Goal: Information Seeking & Learning: Learn about a topic

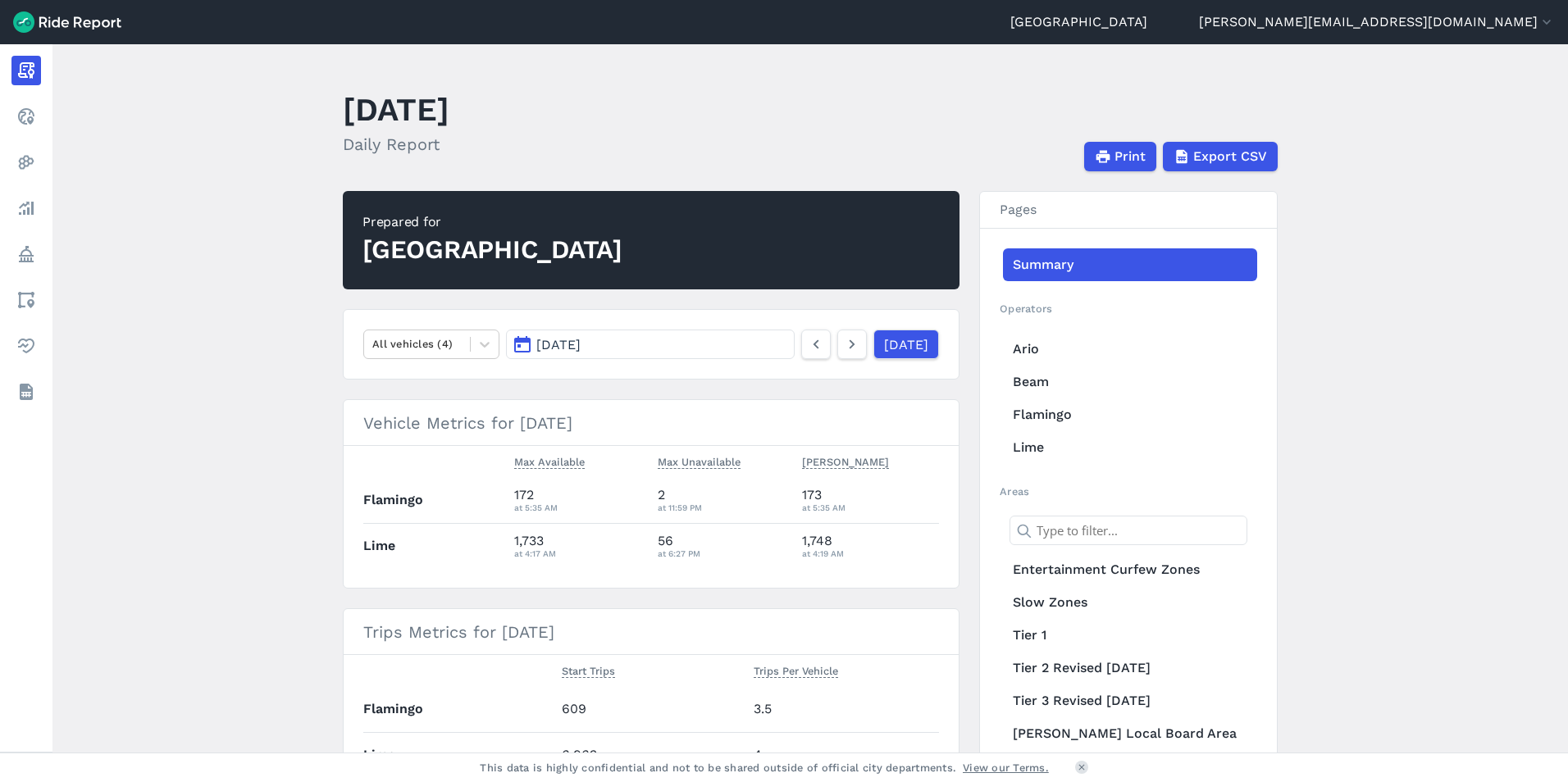
scroll to position [328, 0]
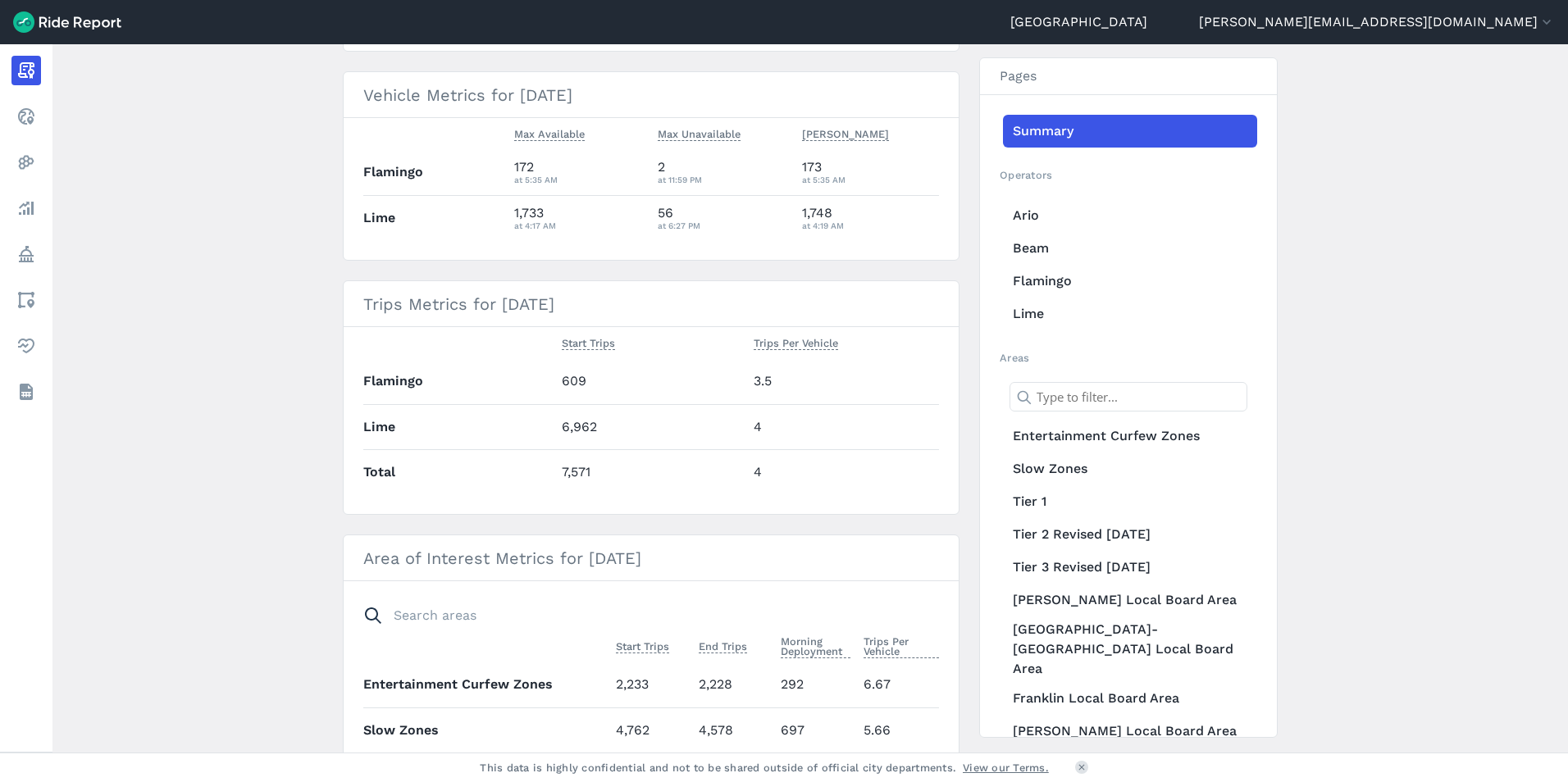
click at [285, 399] on main "[DATE] Daily Report Print Export CSV Prepared for Auckland All vehicles (4) [DA…" at bounding box center [810, 398] width 1516 height 708
click at [248, 257] on main "[DATE] Daily Report Print Export CSV Prepared for Auckland All vehicles (4) [DA…" at bounding box center [810, 398] width 1516 height 708
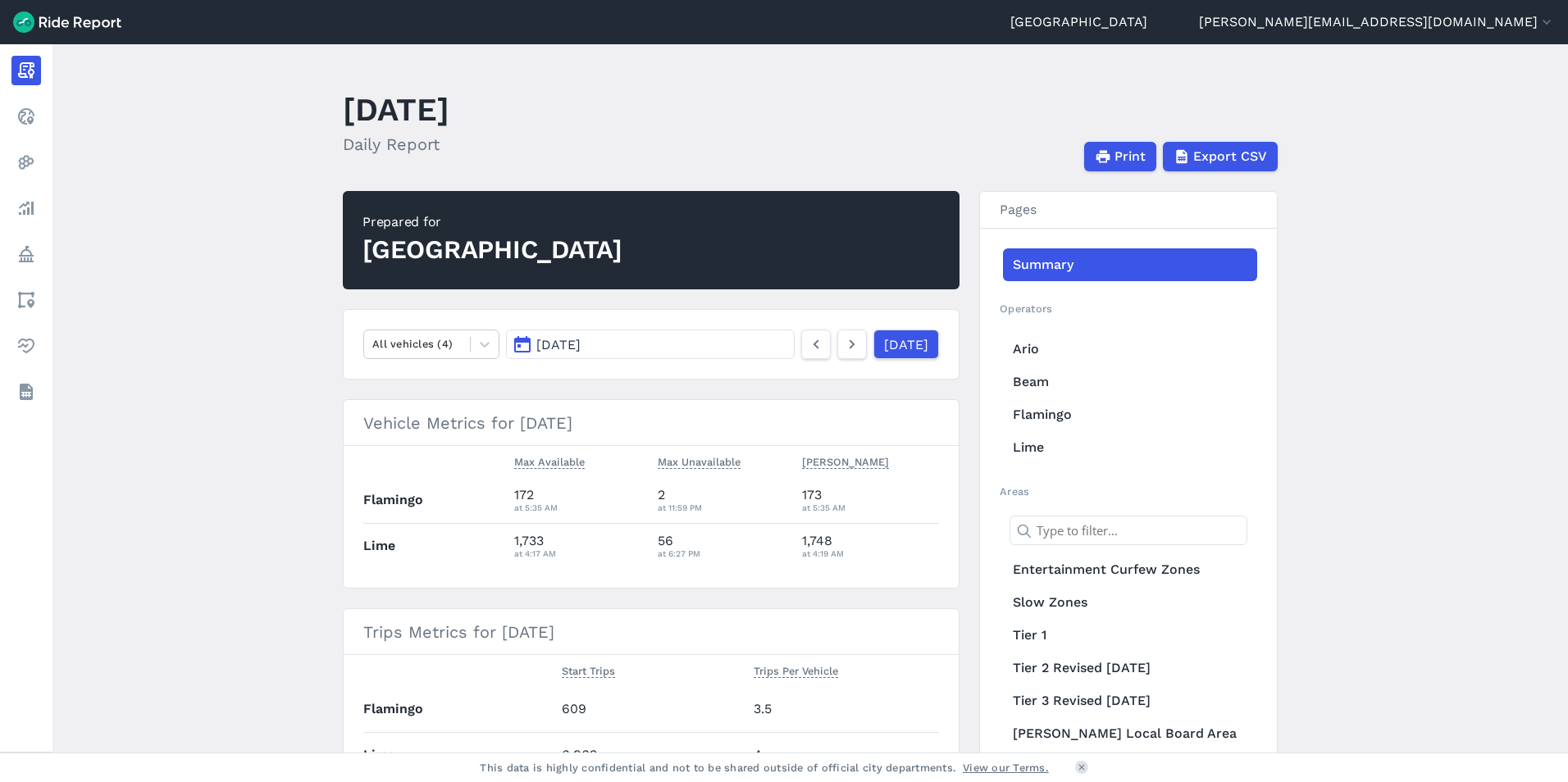
click at [476, 342] on icon at bounding box center [485, 344] width 16 height 16
click at [283, 428] on main "[DATE] Daily Report Print Export CSV Prepared for Auckland option Scooters focu…" at bounding box center [810, 398] width 1516 height 708
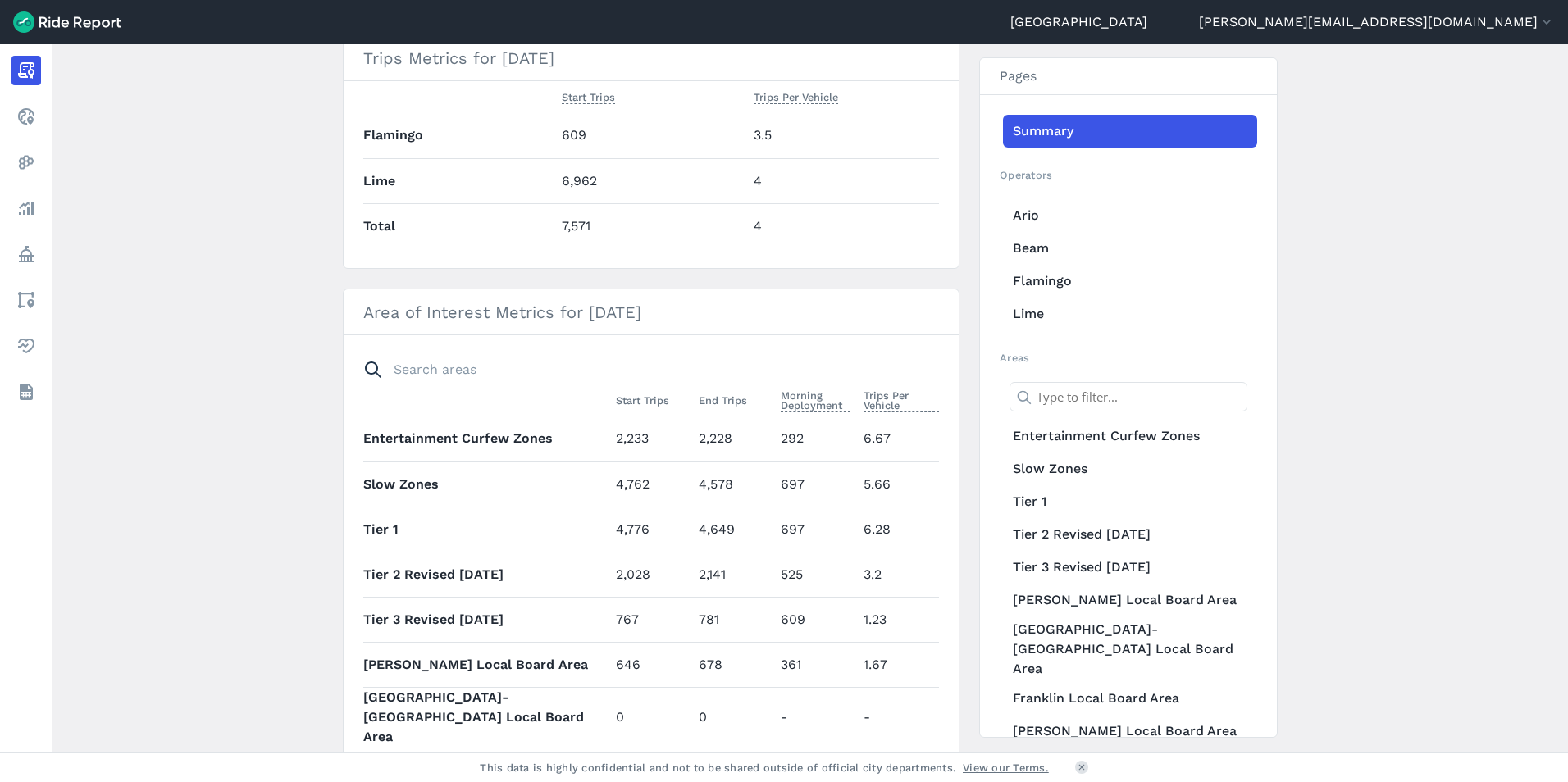
scroll to position [164, 0]
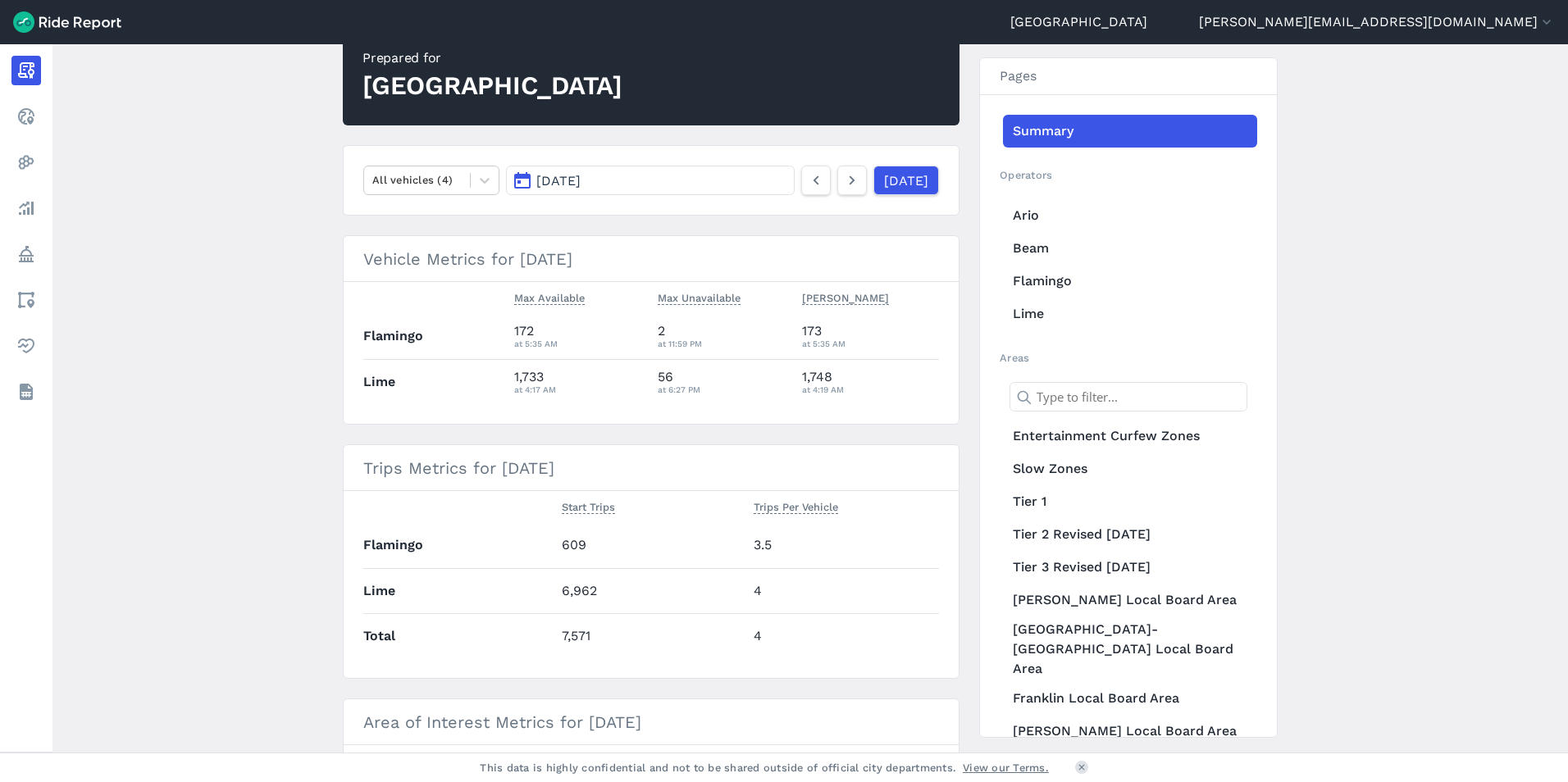
click at [1053, 271] on link "Flamingo" at bounding box center [1130, 281] width 254 height 33
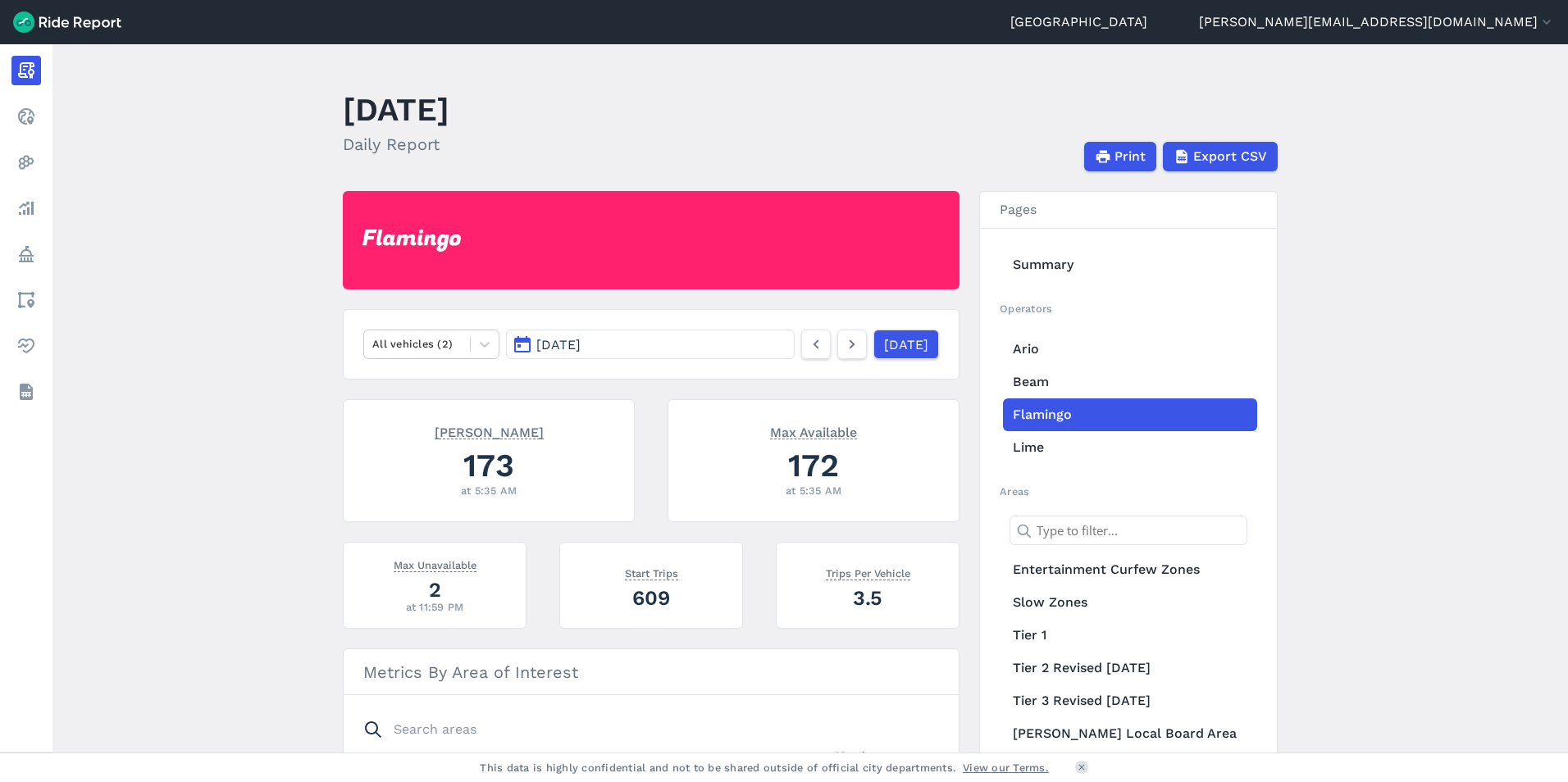
click at [41, 66] on link "Report" at bounding box center [26, 70] width 30 height 30
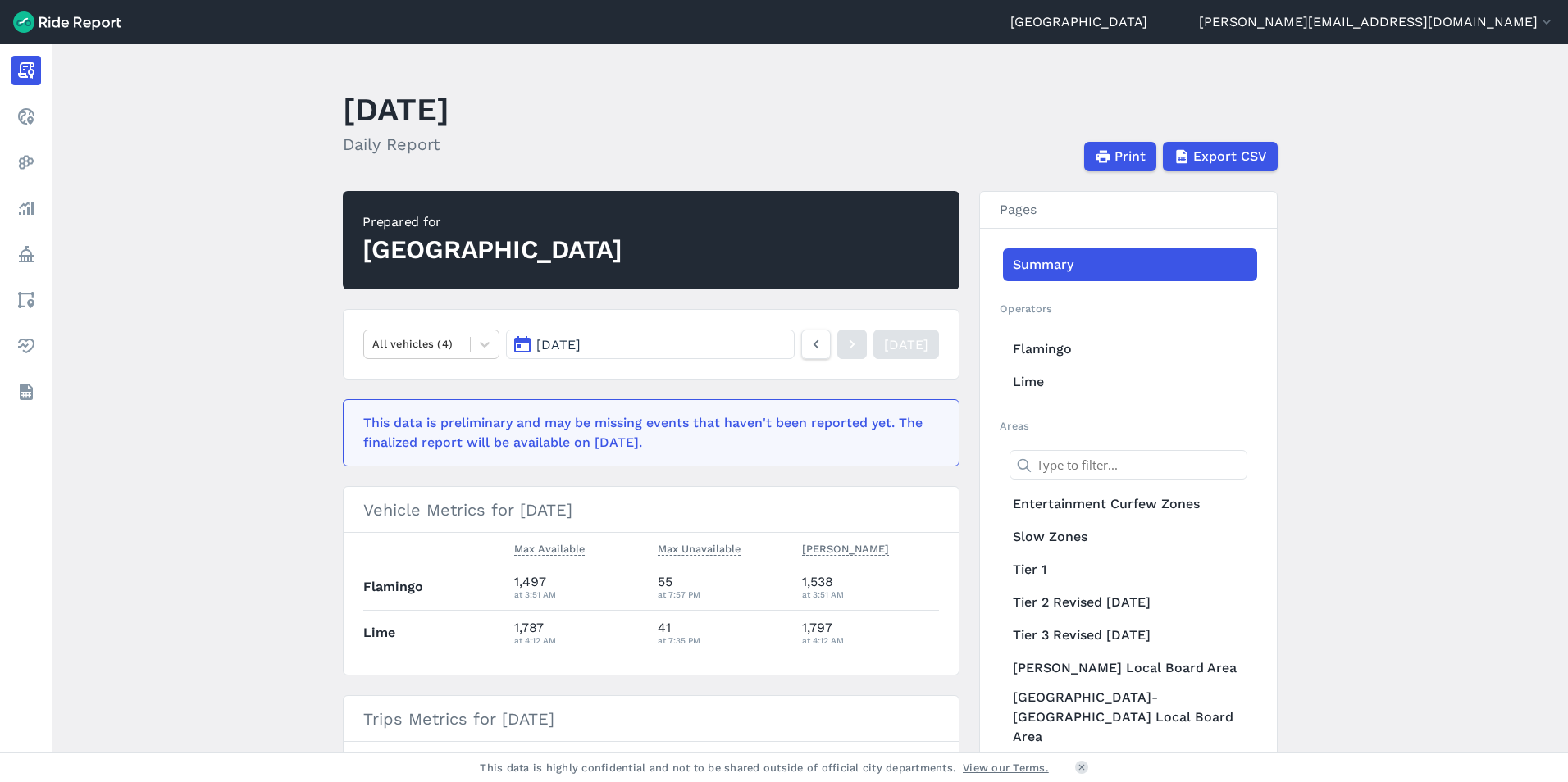
click at [581, 347] on span "[DATE]" at bounding box center [558, 344] width 44 height 16
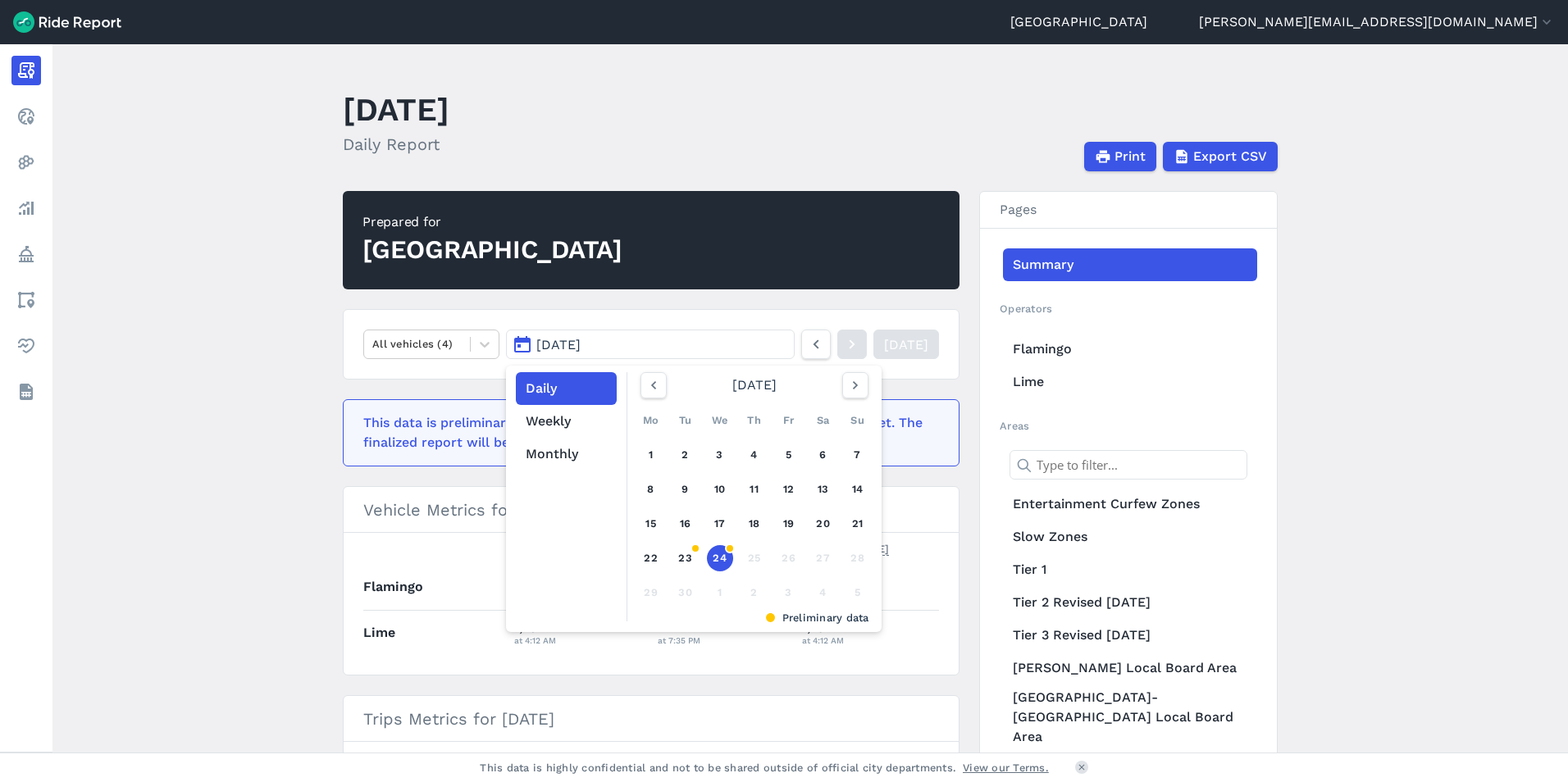
click at [559, 453] on button "Monthly" at bounding box center [566, 454] width 101 height 33
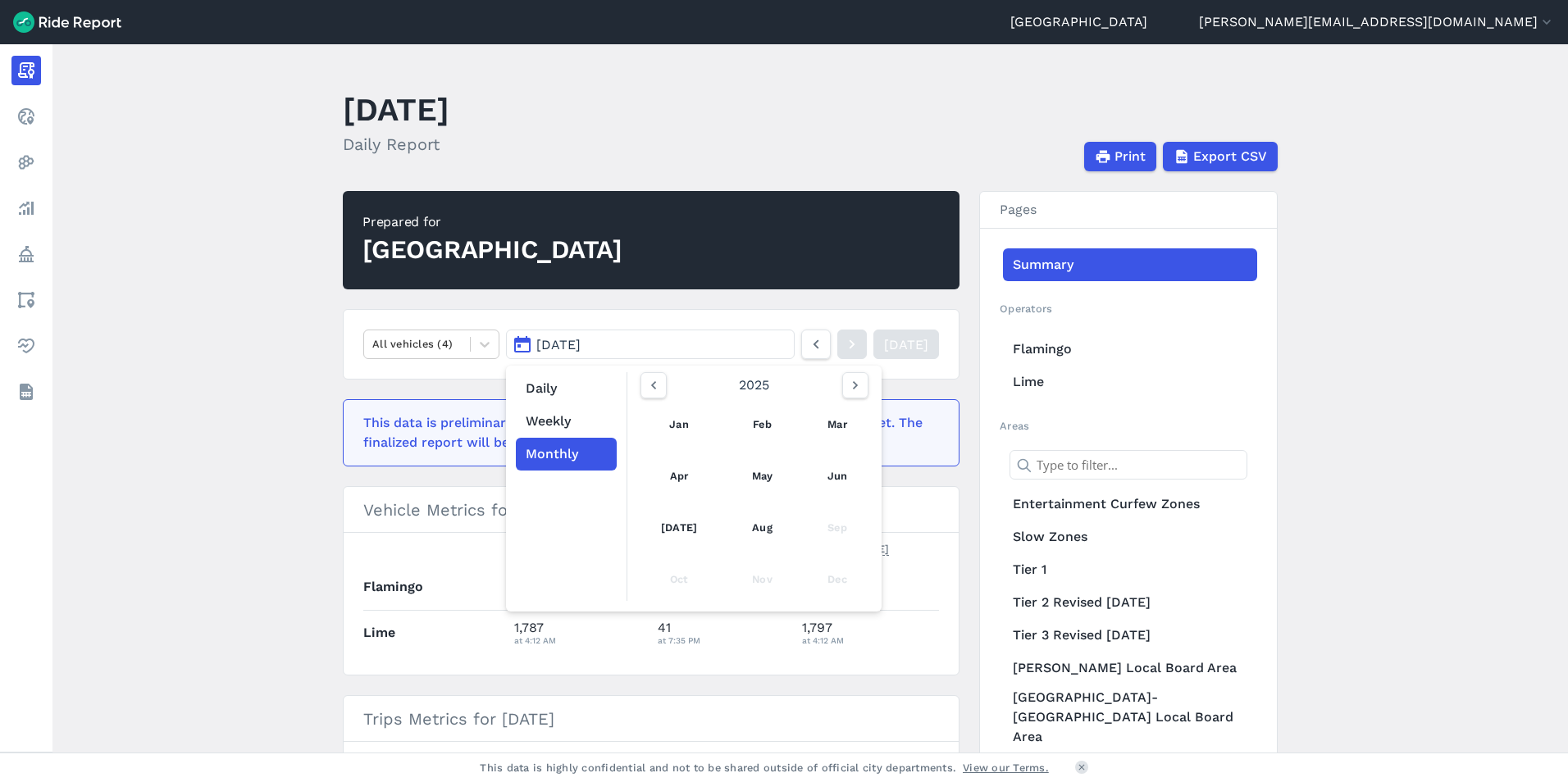
click at [323, 452] on main "[DATE] Daily Report Print Export CSV Prepared for Auckland All vehicles (4) [DA…" at bounding box center [810, 398] width 1516 height 708
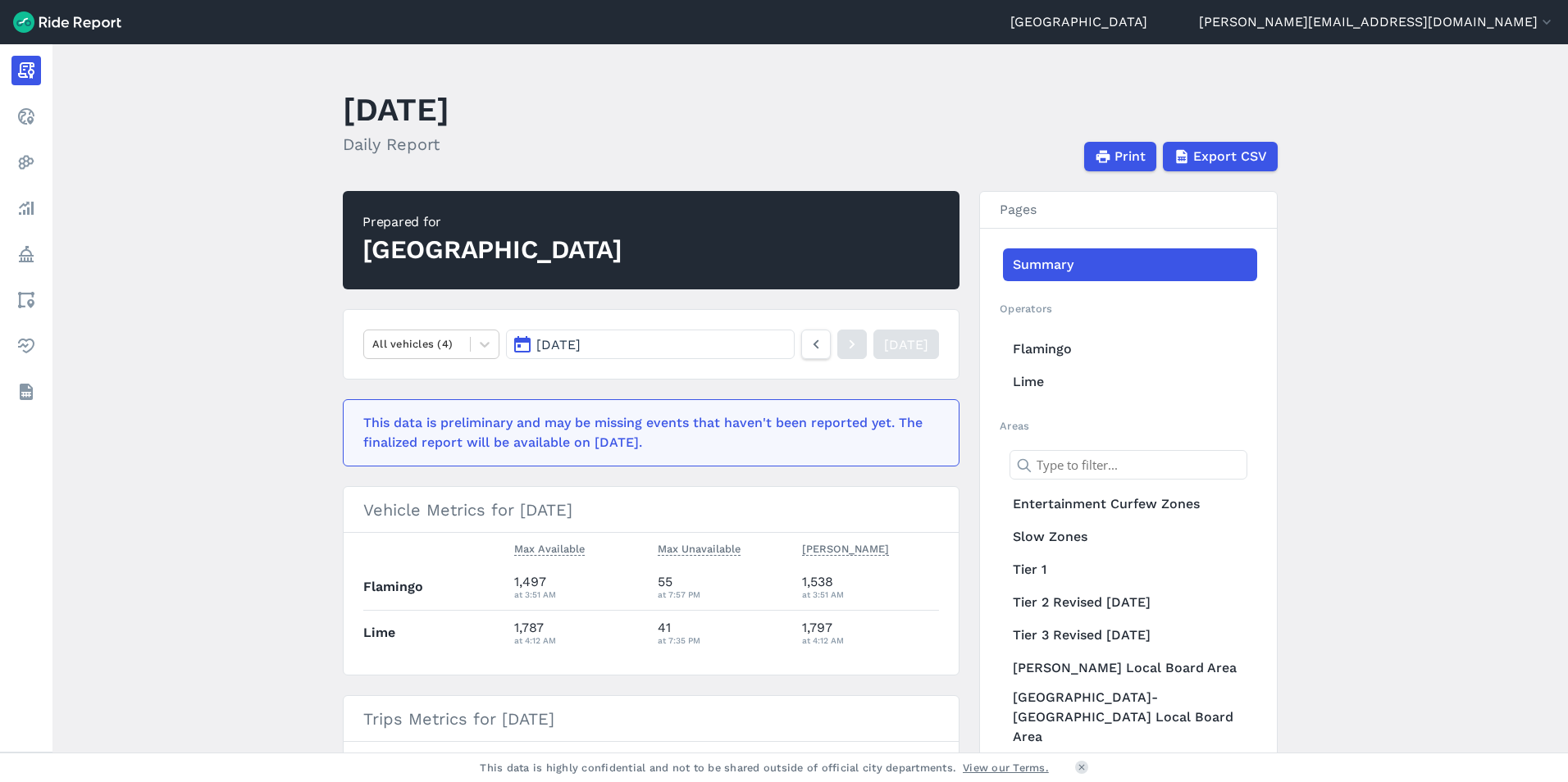
click at [556, 347] on span "[DATE]" at bounding box center [558, 344] width 44 height 16
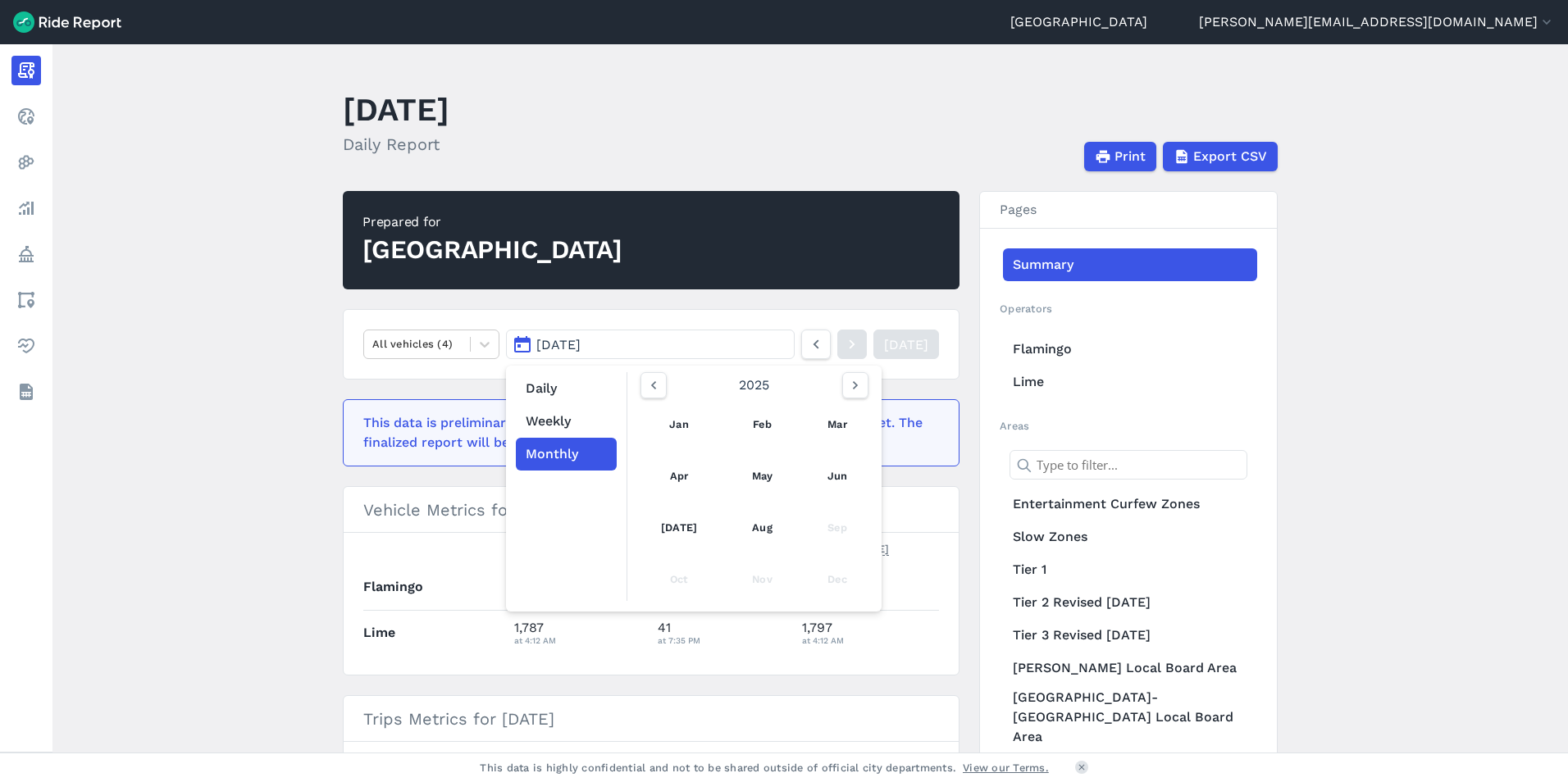
click at [749, 516] on link "Aug" at bounding box center [762, 528] width 57 height 39
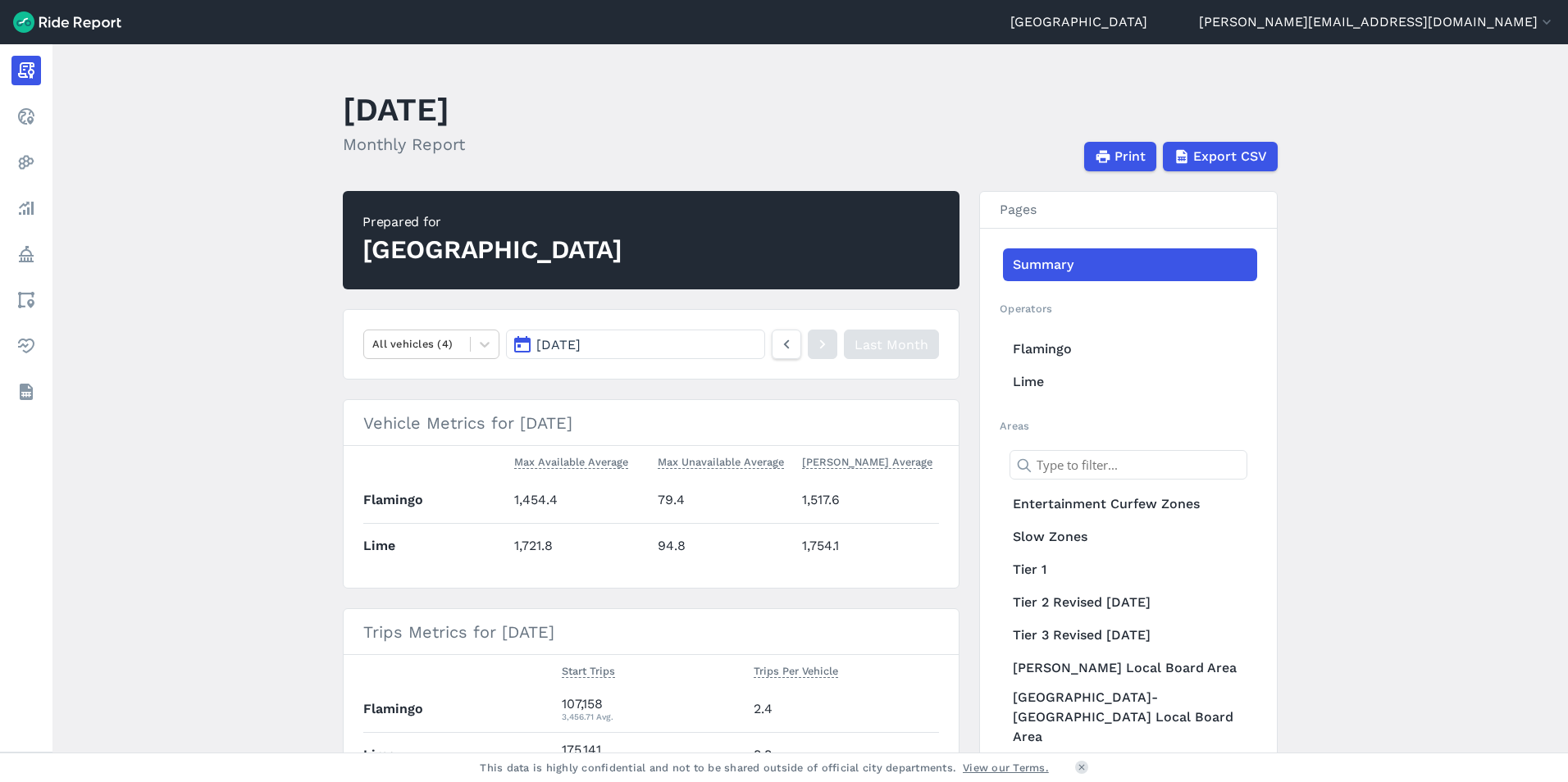
drag, startPoint x: 292, startPoint y: 364, endPoint x: 296, endPoint y: 301, distance: 63.1
click at [296, 302] on main "[DATE] Monthly Report Print Export CSV Prepared for Auckland All vehicles (4) […" at bounding box center [810, 398] width 1516 height 708
click at [296, 301] on main "[DATE] Monthly Report Print Export CSV Prepared for Auckland All vehicles (4) […" at bounding box center [810, 398] width 1516 height 708
drag, startPoint x: 296, startPoint y: 301, endPoint x: 294, endPoint y: 392, distance: 91.0
click at [294, 392] on main "[DATE] Monthly Report Print Export CSV Prepared for Auckland All vehicles (4) […" at bounding box center [810, 398] width 1516 height 708
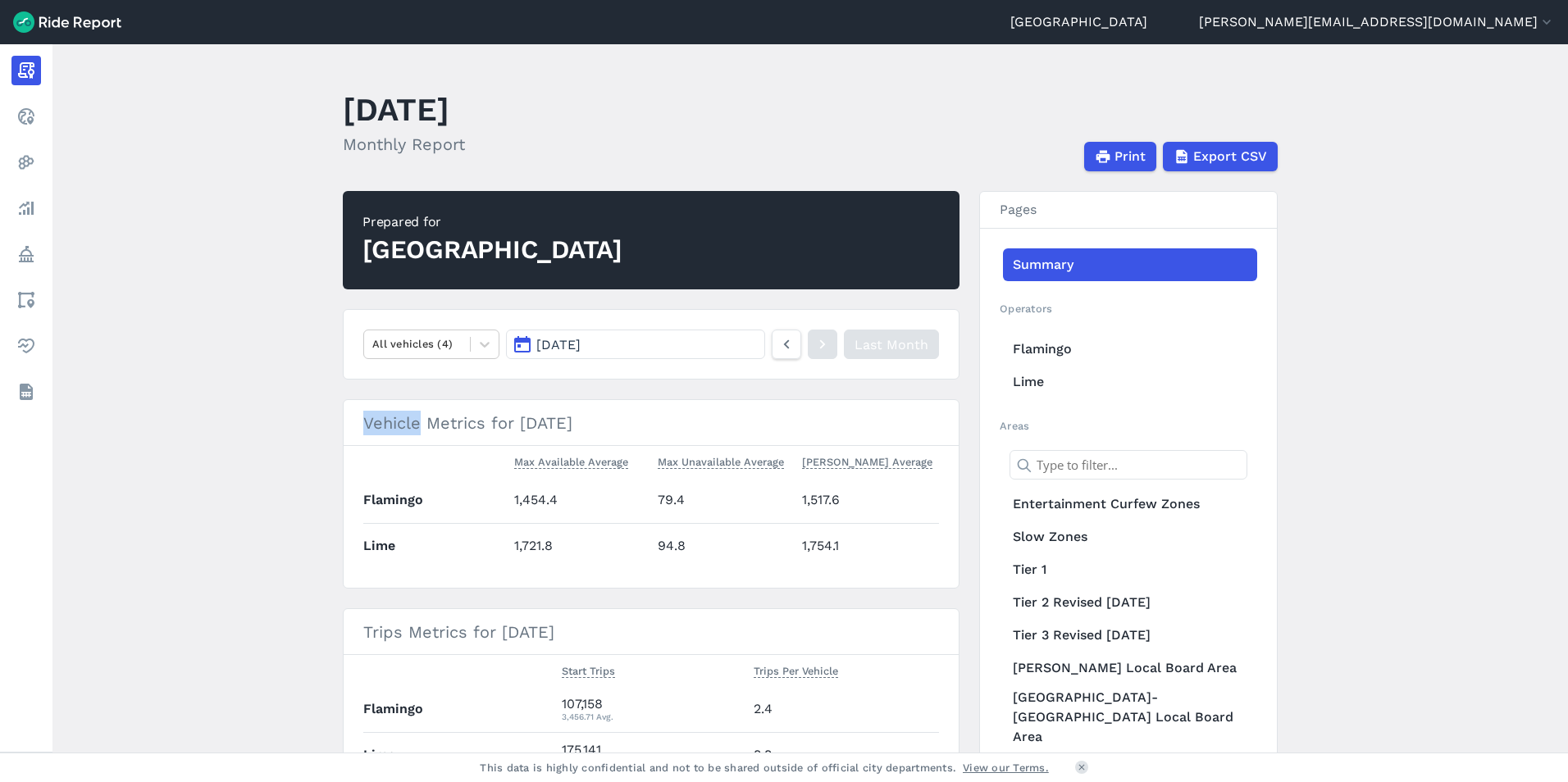
click at [294, 392] on main "[DATE] Monthly Report Print Export CSV Prepared for Auckland All vehicles (4) […" at bounding box center [810, 398] width 1516 height 708
drag, startPoint x: 273, startPoint y: 429, endPoint x: 276, endPoint y: 335, distance: 94.0
click at [276, 335] on main "[DATE] Monthly Report Print Export CSV Prepared for Auckland All vehicles (4) […" at bounding box center [810, 398] width 1516 height 708
click at [276, 335] on main "[DATE] Monthly Report Print Export CSV Prepared for Auckland All vehicles (4) […" at bounding box center [810, 398] width 1516 height 708
click at [604, 416] on h3 "Vehicle Metrics for [DATE]" at bounding box center [651, 423] width 615 height 46
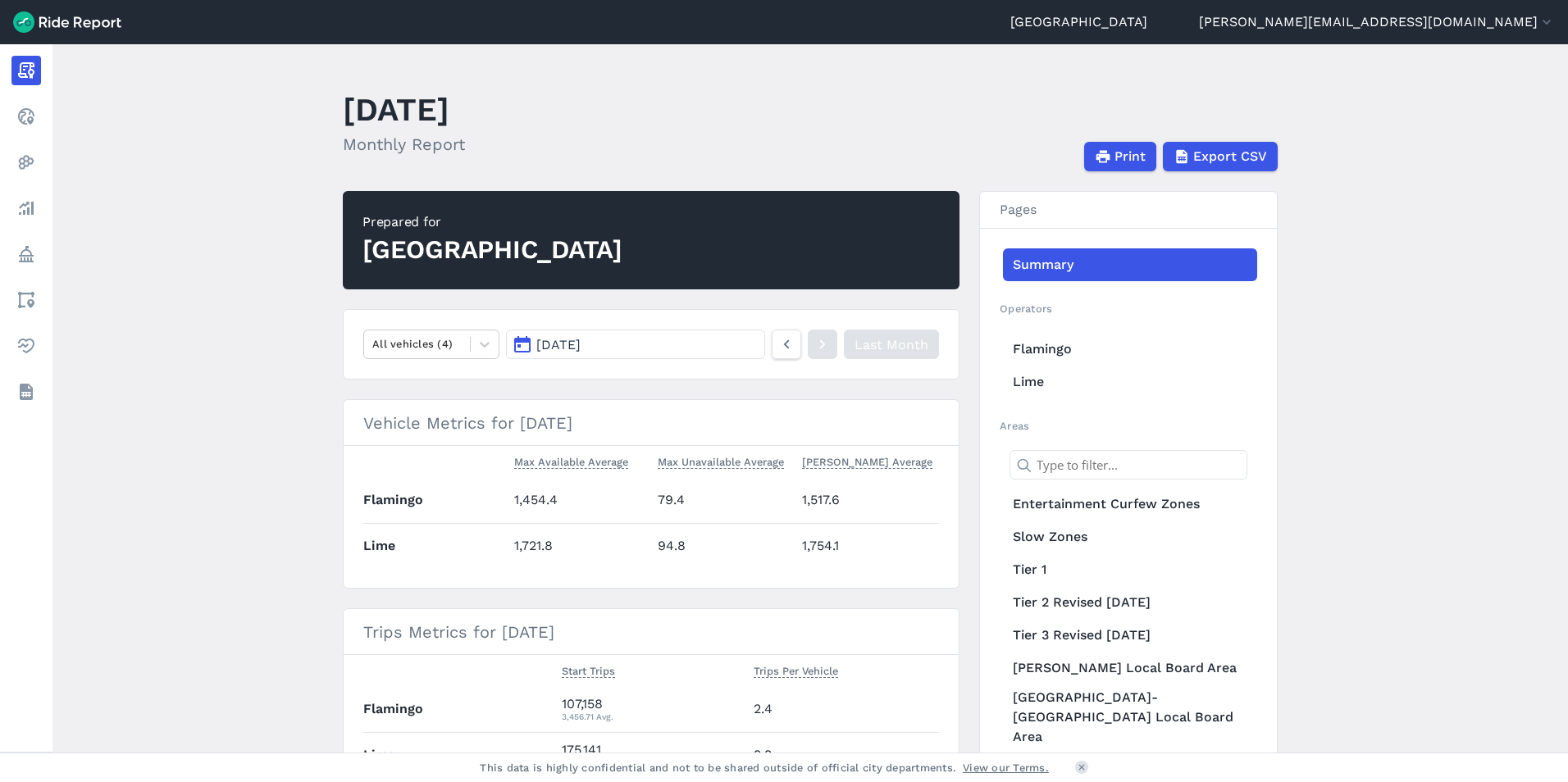
drag, startPoint x: 604, startPoint y: 416, endPoint x: 400, endPoint y: 429, distance: 204.4
click at [400, 429] on h3 "Vehicle Metrics for [DATE]" at bounding box center [651, 423] width 615 height 46
click at [347, 427] on h3 "Vehicle Metrics for [DATE]" at bounding box center [651, 423] width 615 height 46
drag, startPoint x: 347, startPoint y: 427, endPoint x: 590, endPoint y: 413, distance: 243.4
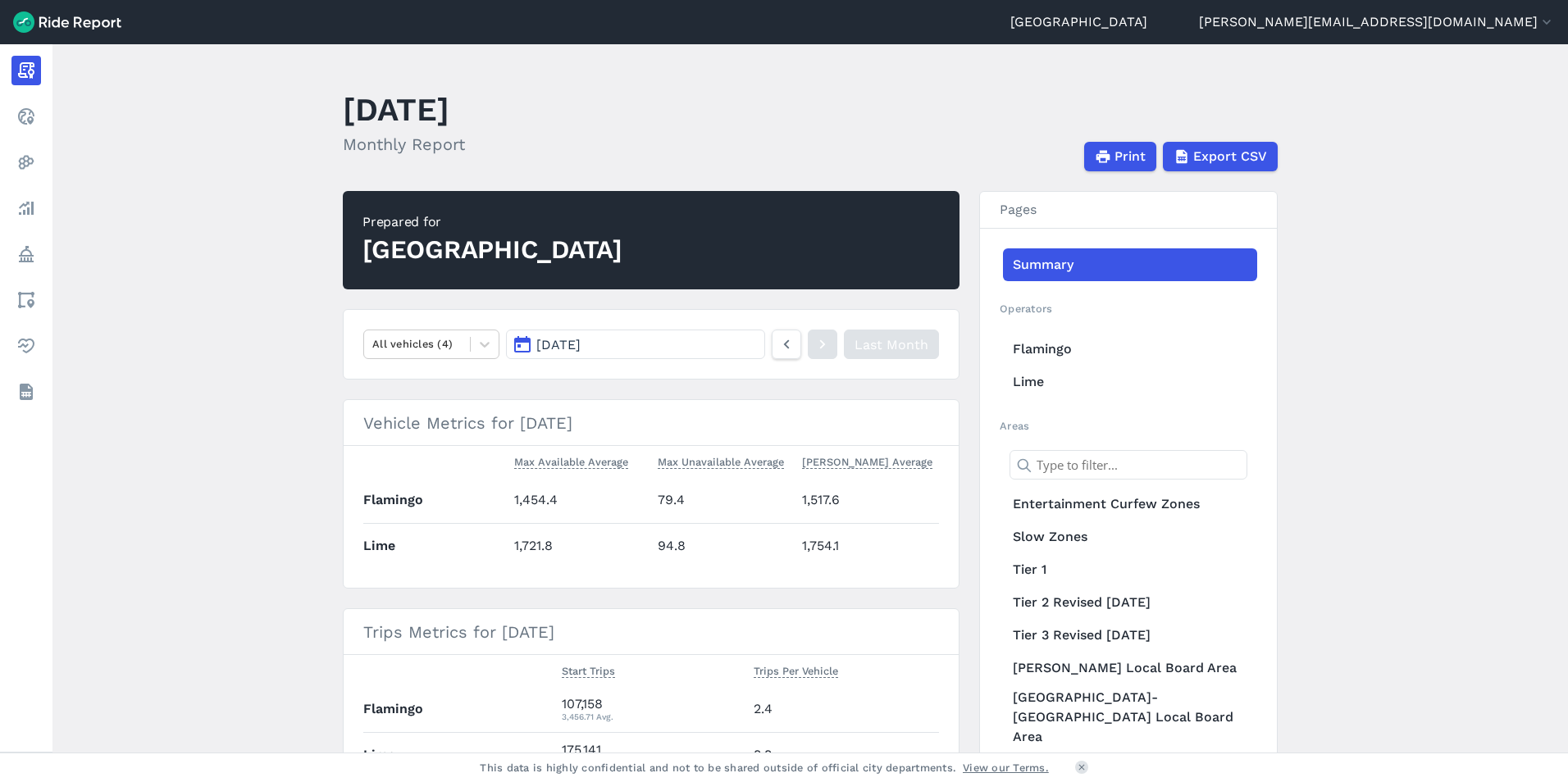
click at [590, 413] on h3 "Vehicle Metrics for [DATE]" at bounding box center [651, 423] width 615 height 46
drag, startPoint x: 590, startPoint y: 413, endPoint x: 377, endPoint y: 426, distance: 213.4
click at [377, 426] on h3 "Vehicle Metrics for [DATE]" at bounding box center [651, 423] width 615 height 46
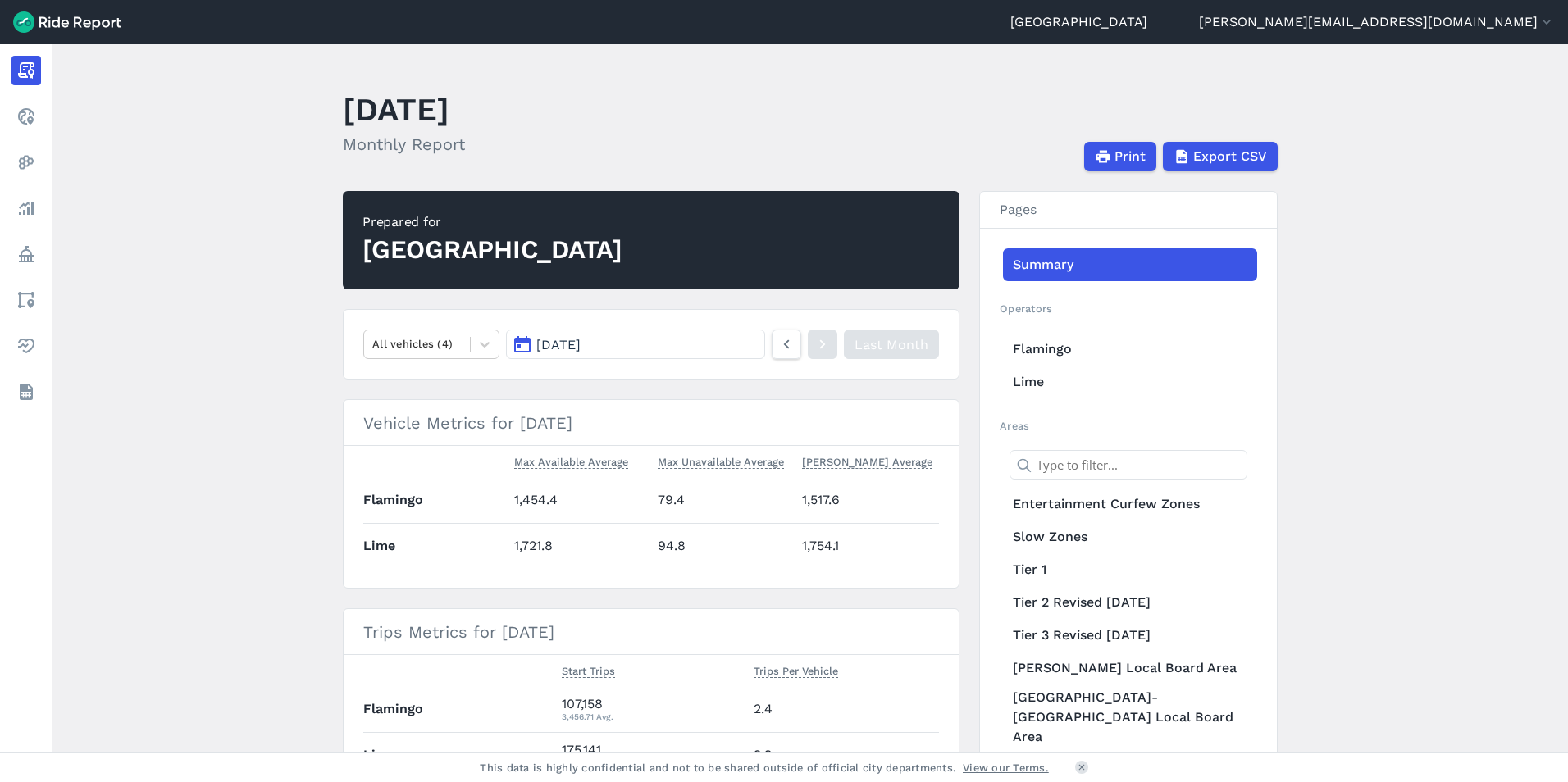
drag, startPoint x: 376, startPoint y: 426, endPoint x: 605, endPoint y: 425, distance: 229.0
click at [605, 425] on h3 "Vehicle Metrics for [DATE]" at bounding box center [651, 423] width 615 height 46
drag, startPoint x: 605, startPoint y: 425, endPoint x: 389, endPoint y: 430, distance: 216.1
click at [389, 430] on h3 "Vehicle Metrics for [DATE]" at bounding box center [651, 423] width 615 height 46
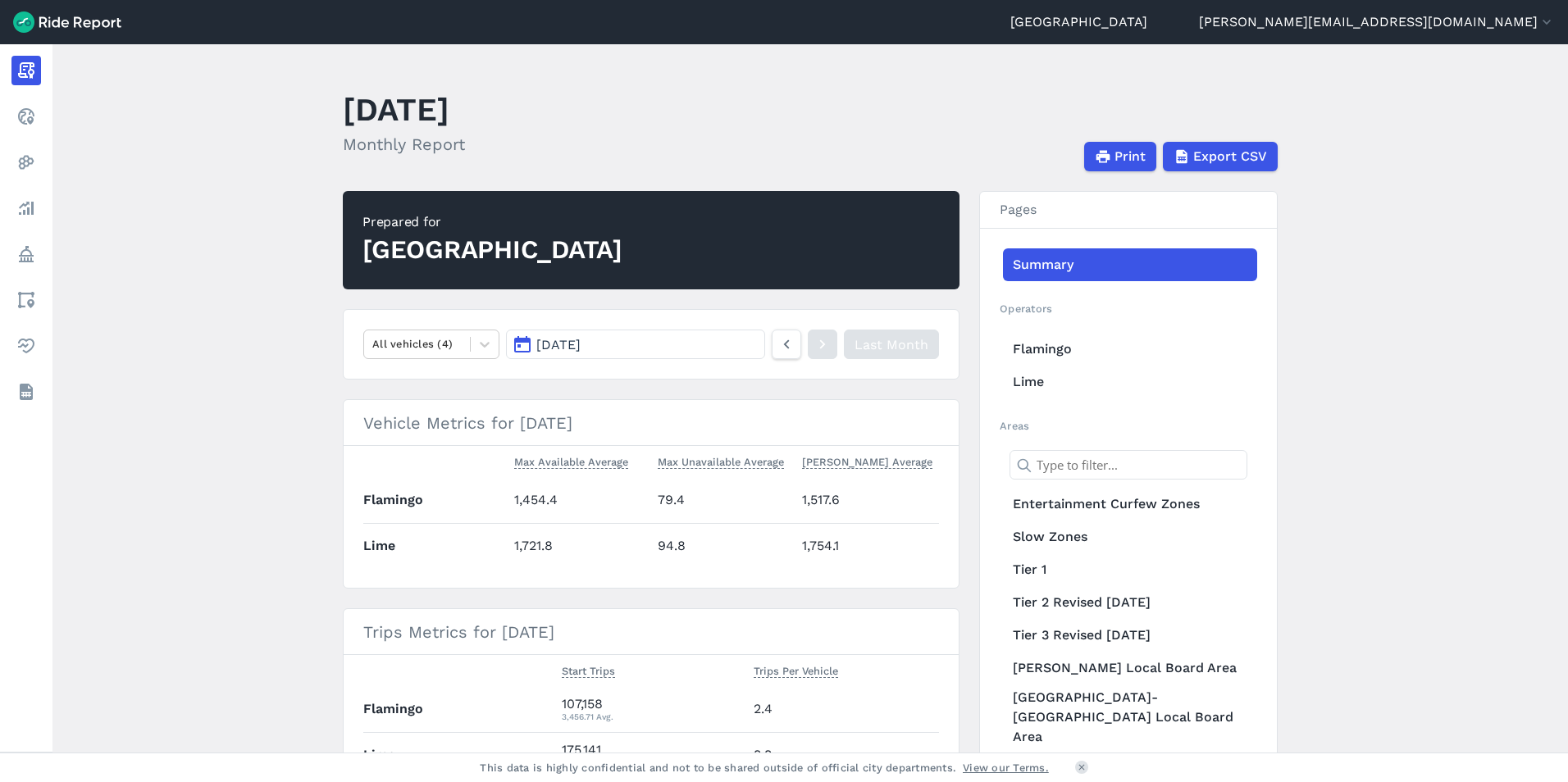
click at [389, 430] on h3 "Vehicle Metrics for [DATE]" at bounding box center [651, 423] width 615 height 46
click at [389, 423] on h3 "Vehicle Metrics for [DATE]" at bounding box center [651, 423] width 615 height 46
drag, startPoint x: 389, startPoint y: 423, endPoint x: 595, endPoint y: 419, distance: 206.0
click at [595, 419] on h3 "Vehicle Metrics for [DATE]" at bounding box center [651, 423] width 615 height 46
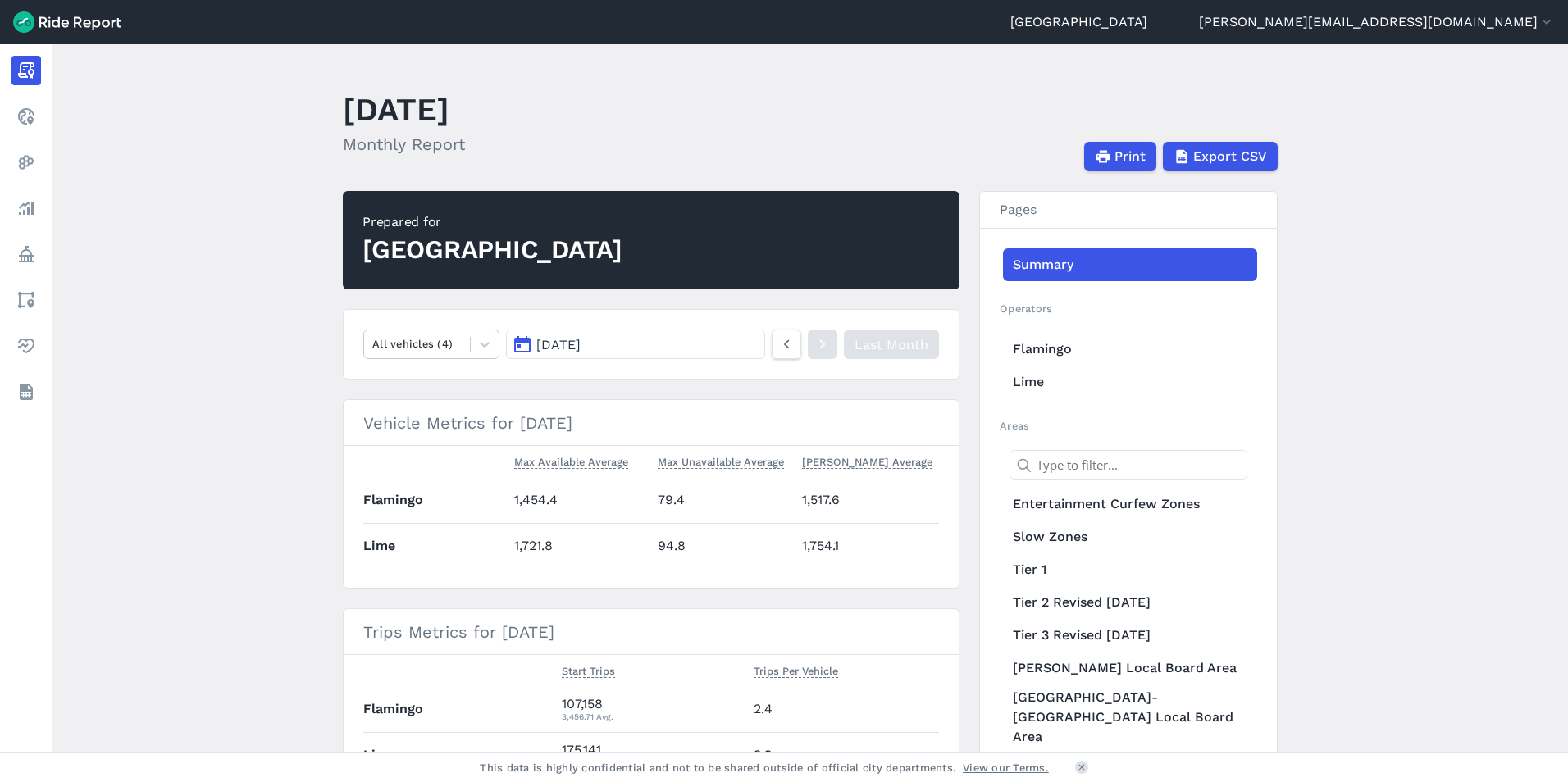
drag, startPoint x: 595, startPoint y: 419, endPoint x: 392, endPoint y: 430, distance: 203.3
click at [392, 430] on h3 "Vehicle Metrics for [DATE]" at bounding box center [651, 423] width 615 height 46
drag, startPoint x: 392, startPoint y: 430, endPoint x: 389, endPoint y: 422, distance: 8.5
click at [389, 422] on h3 "Vehicle Metrics for [DATE]" at bounding box center [651, 423] width 615 height 46
drag, startPoint x: 389, startPoint y: 422, endPoint x: 592, endPoint y: 418, distance: 203.0
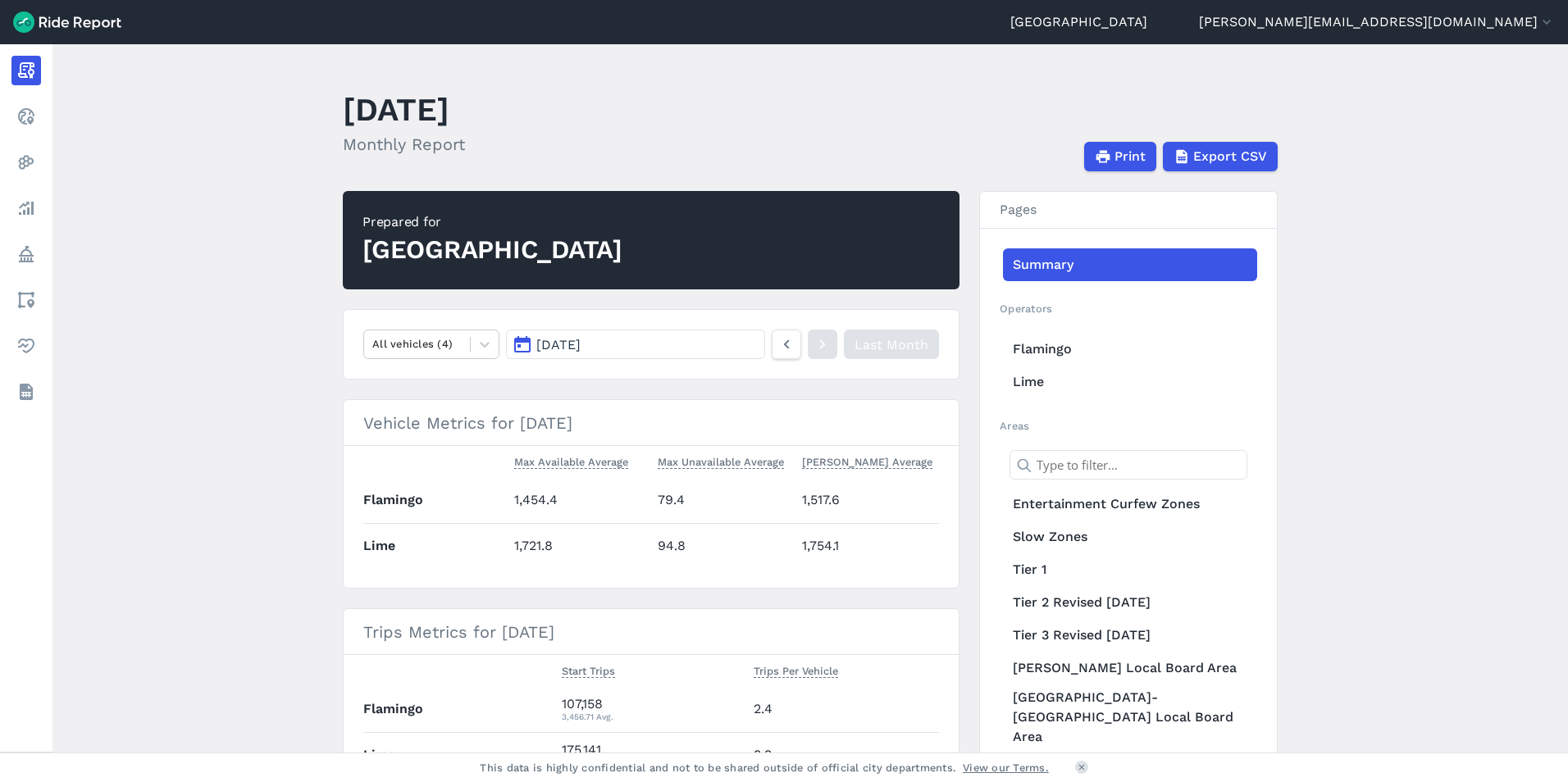
click at [592, 418] on h3 "Vehicle Metrics for [DATE]" at bounding box center [651, 423] width 615 height 46
click at [1379, 531] on main "[DATE] Monthly Report Print Export CSV Prepared for Auckland All vehicles (4) […" at bounding box center [810, 398] width 1516 height 708
click at [610, 416] on h3 "Vehicle Metrics for [DATE]" at bounding box center [651, 423] width 615 height 46
drag, startPoint x: 610, startPoint y: 416, endPoint x: 269, endPoint y: 425, distance: 341.1
click at [269, 425] on main "[DATE] Monthly Report Print Export CSV Prepared for Auckland All vehicles (4) […" at bounding box center [810, 398] width 1516 height 708
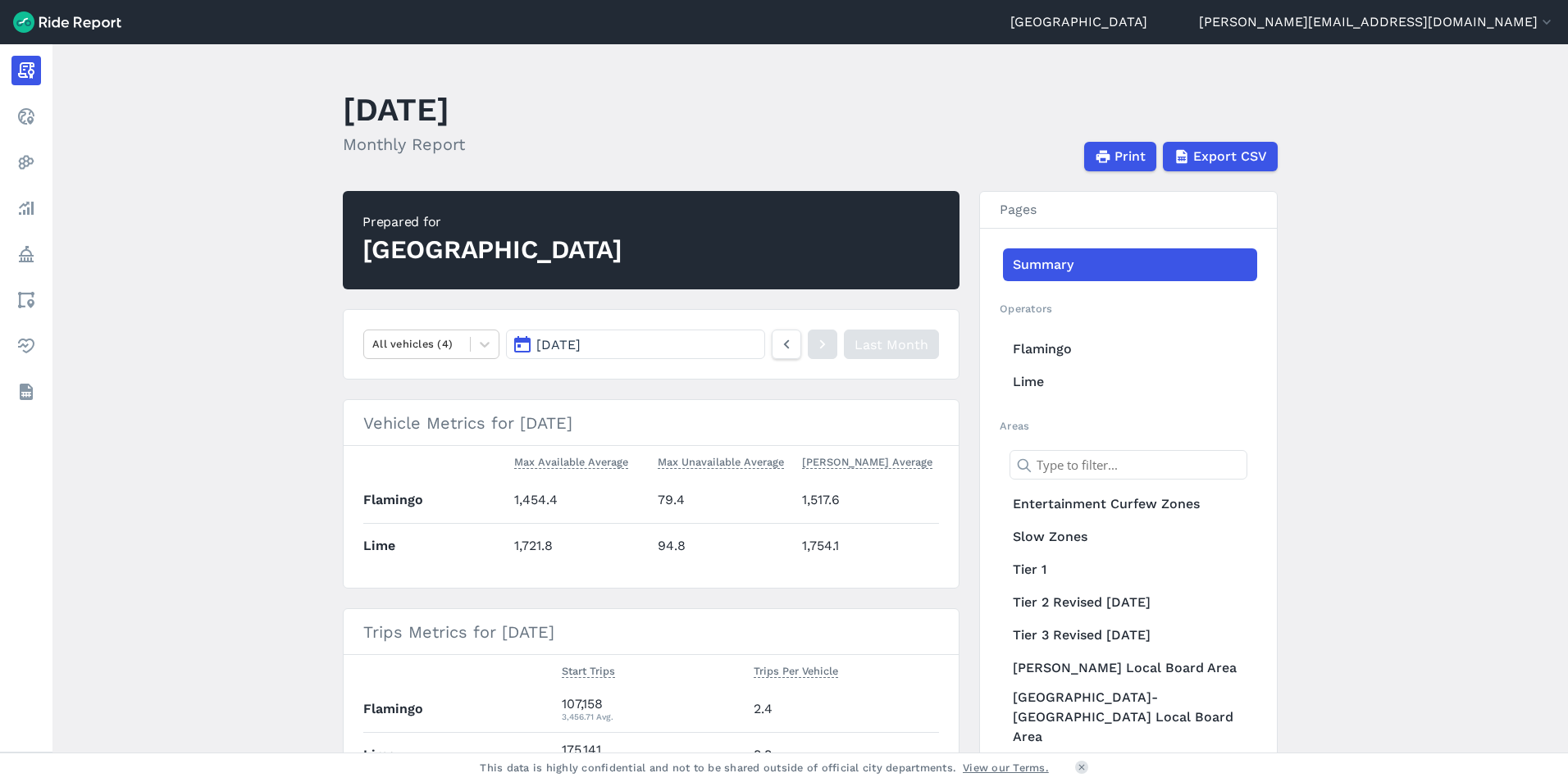
click at [269, 425] on main "[DATE] Monthly Report Print Export CSV Prepared for Auckland All vehicles (4) […" at bounding box center [810, 398] width 1516 height 708
click at [41, 205] on link "Analyze" at bounding box center [26, 208] width 30 height 30
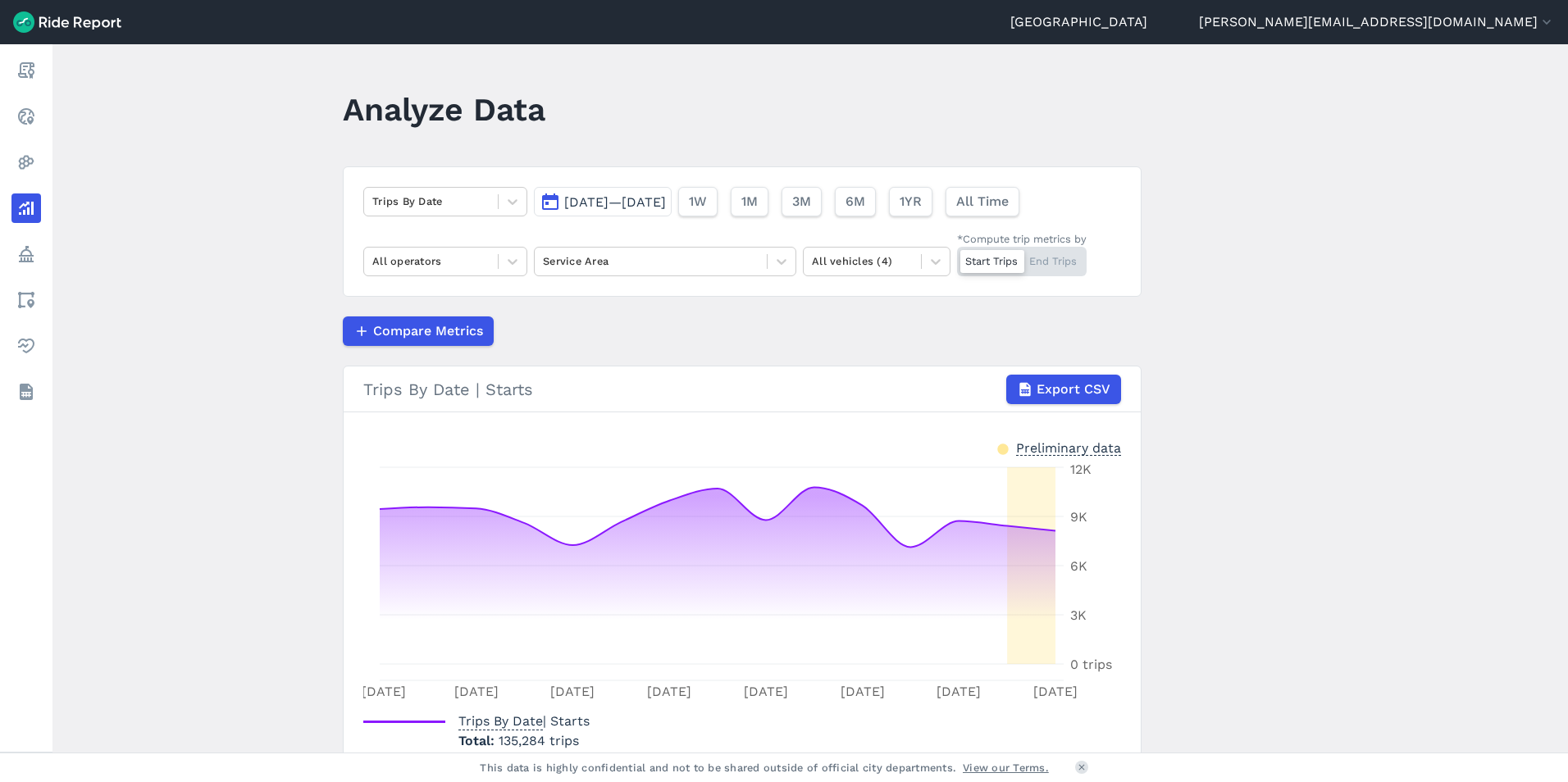
click at [822, 202] on button "3M" at bounding box center [801, 202] width 40 height 30
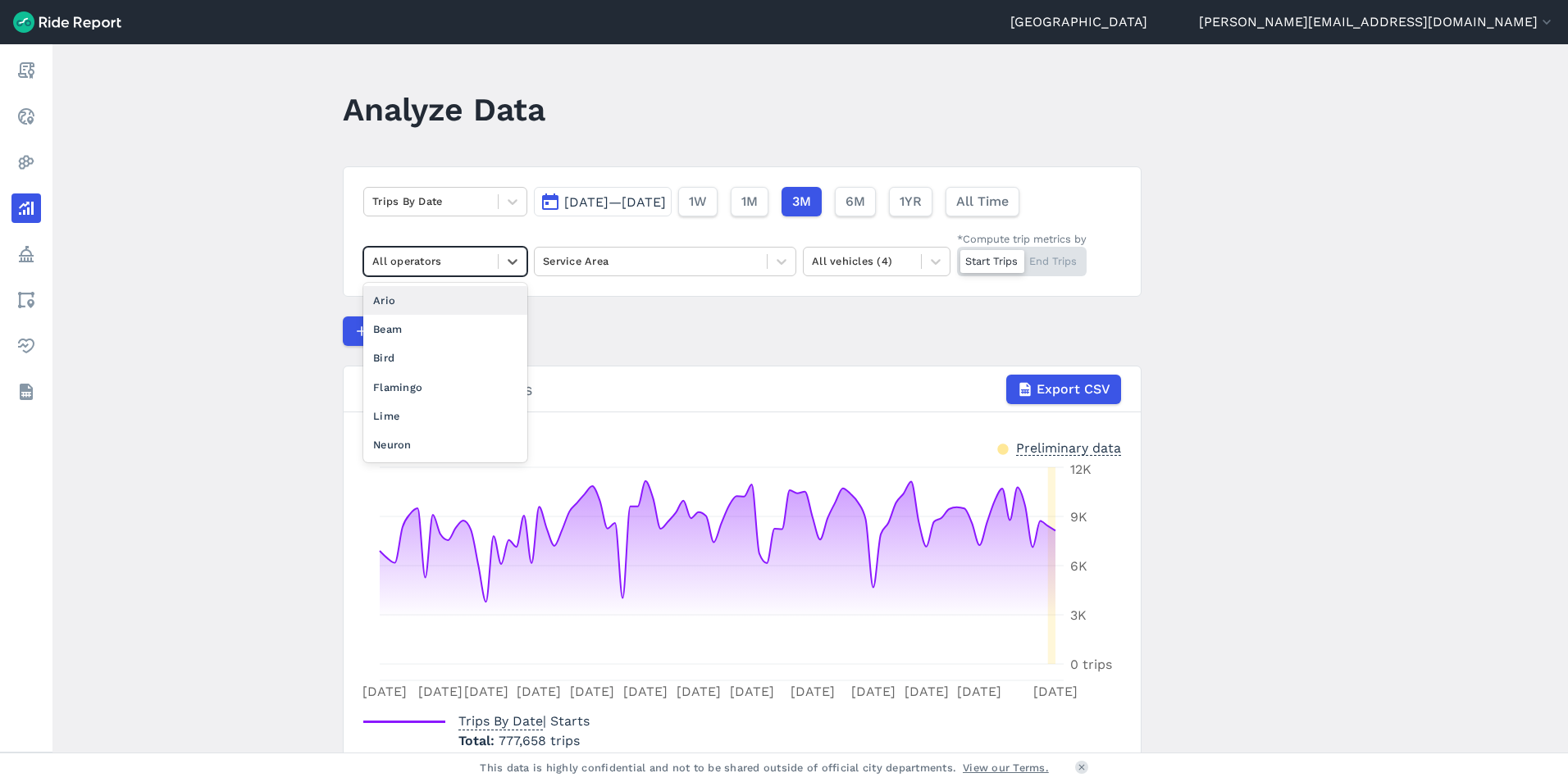
click at [454, 255] on div at bounding box center [431, 261] width 117 height 19
click at [403, 376] on div "Flamingo" at bounding box center [445, 387] width 164 height 29
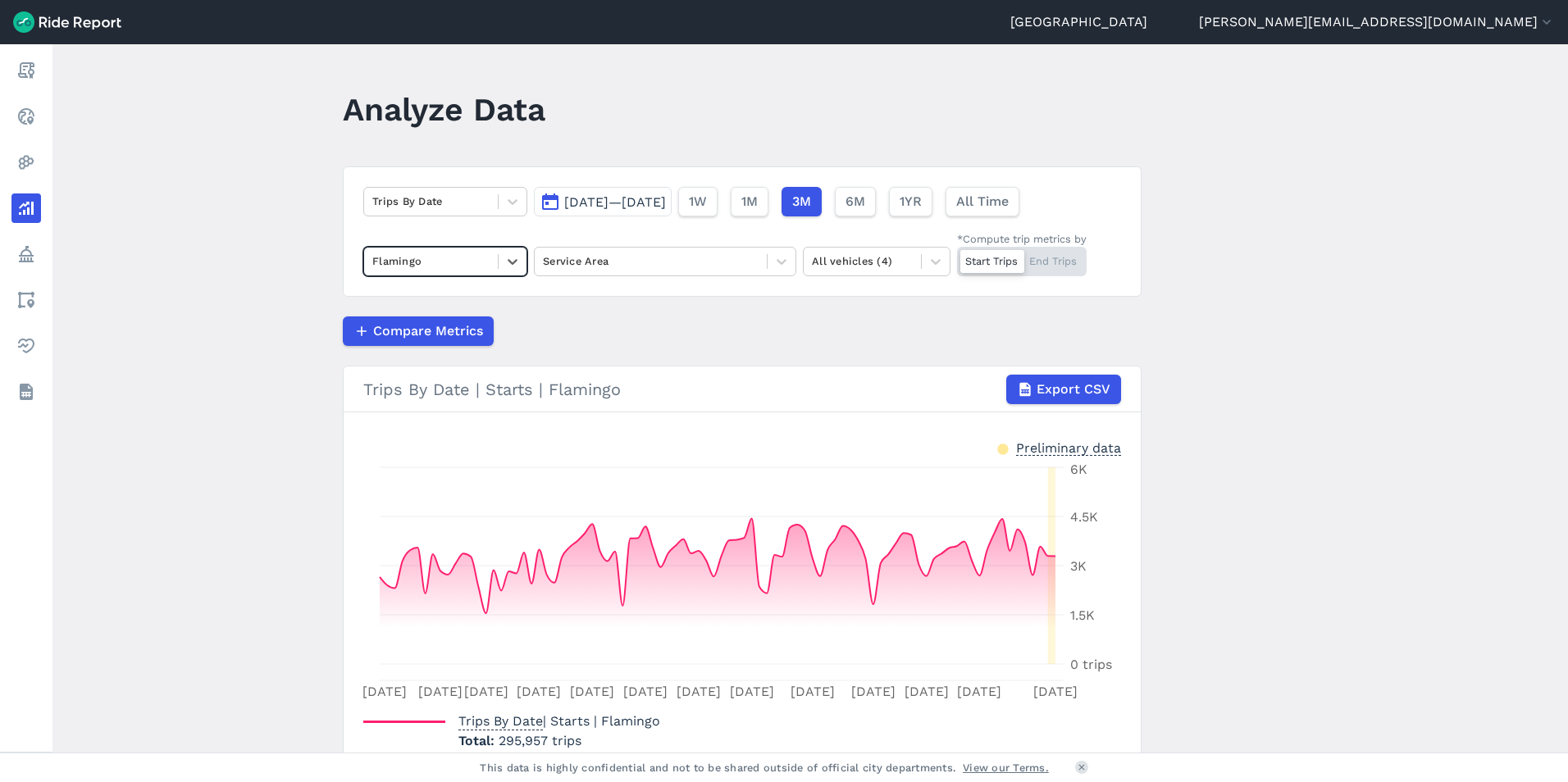
click at [768, 255] on div at bounding box center [782, 261] width 28 height 28
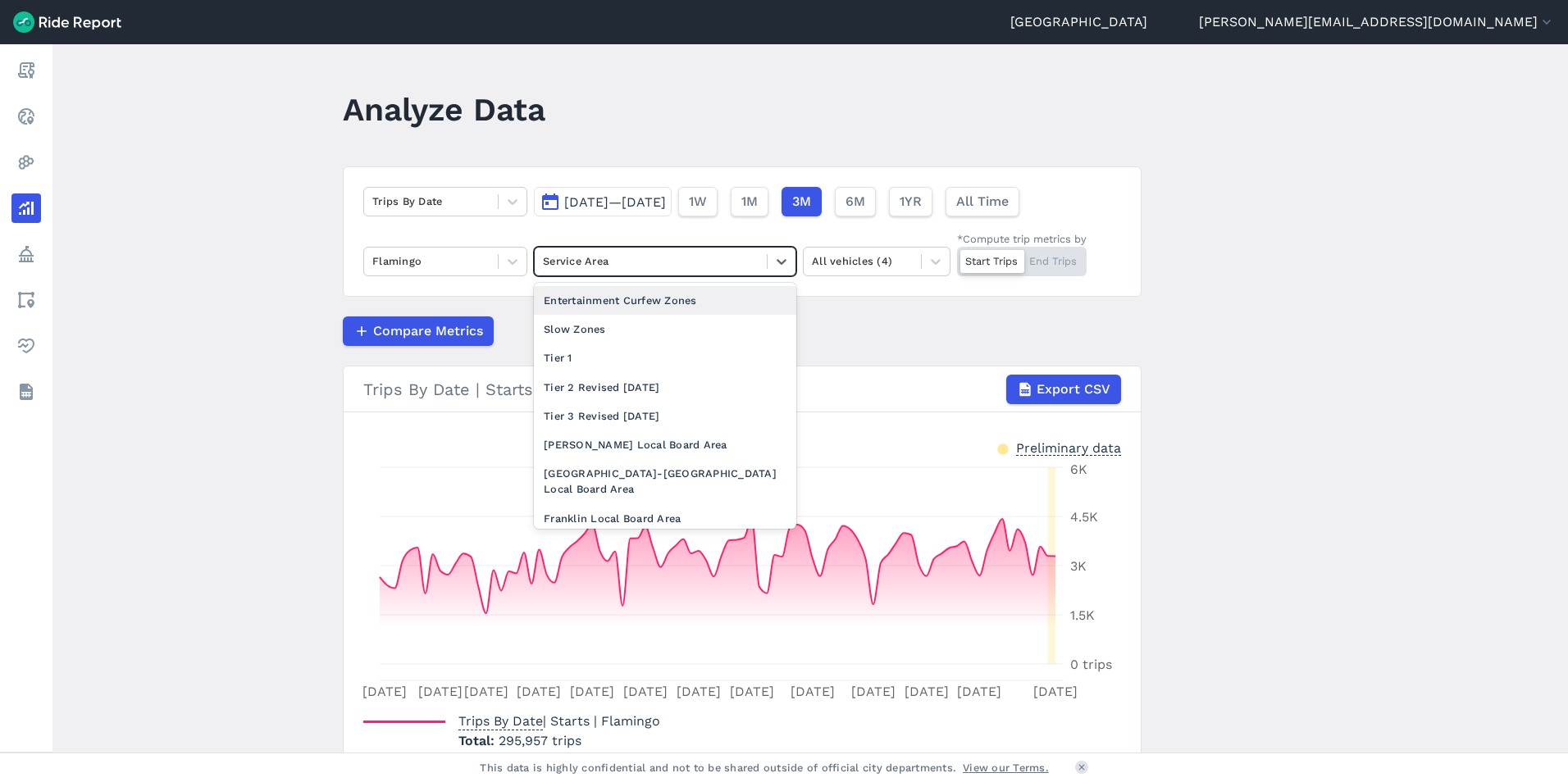
click at [902, 338] on div "Compare Metrics" at bounding box center [742, 331] width 799 height 30
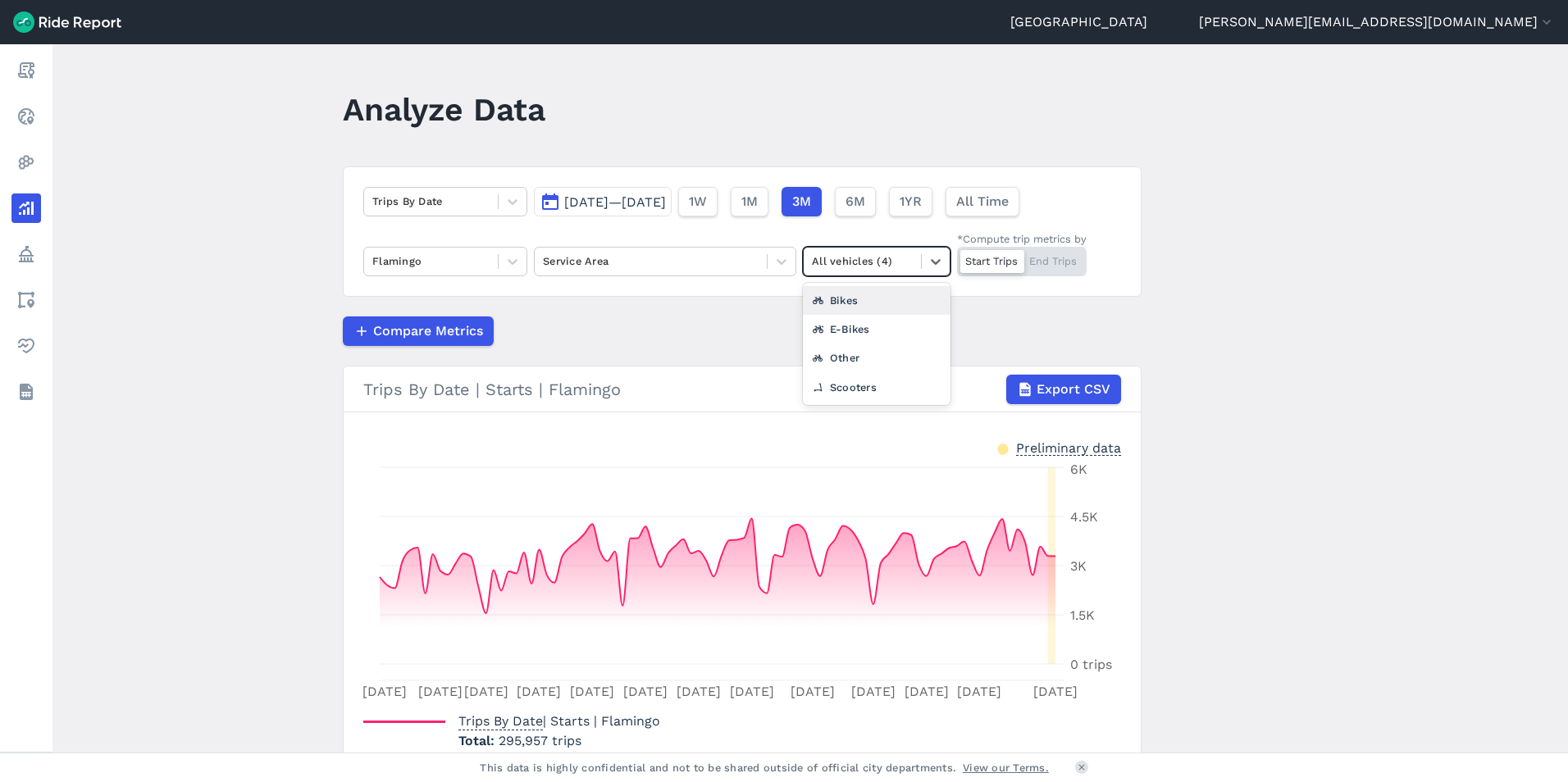
click at [931, 257] on icon at bounding box center [936, 261] width 16 height 16
click at [1321, 384] on main "Analyze Data Trips By Date [DATE]—[DATE] 1W 1M 3M 6M 1YR All Time Flamingo Serv…" at bounding box center [810, 398] width 1516 height 708
click at [865, 202] on span "6M" at bounding box center [855, 202] width 20 height 20
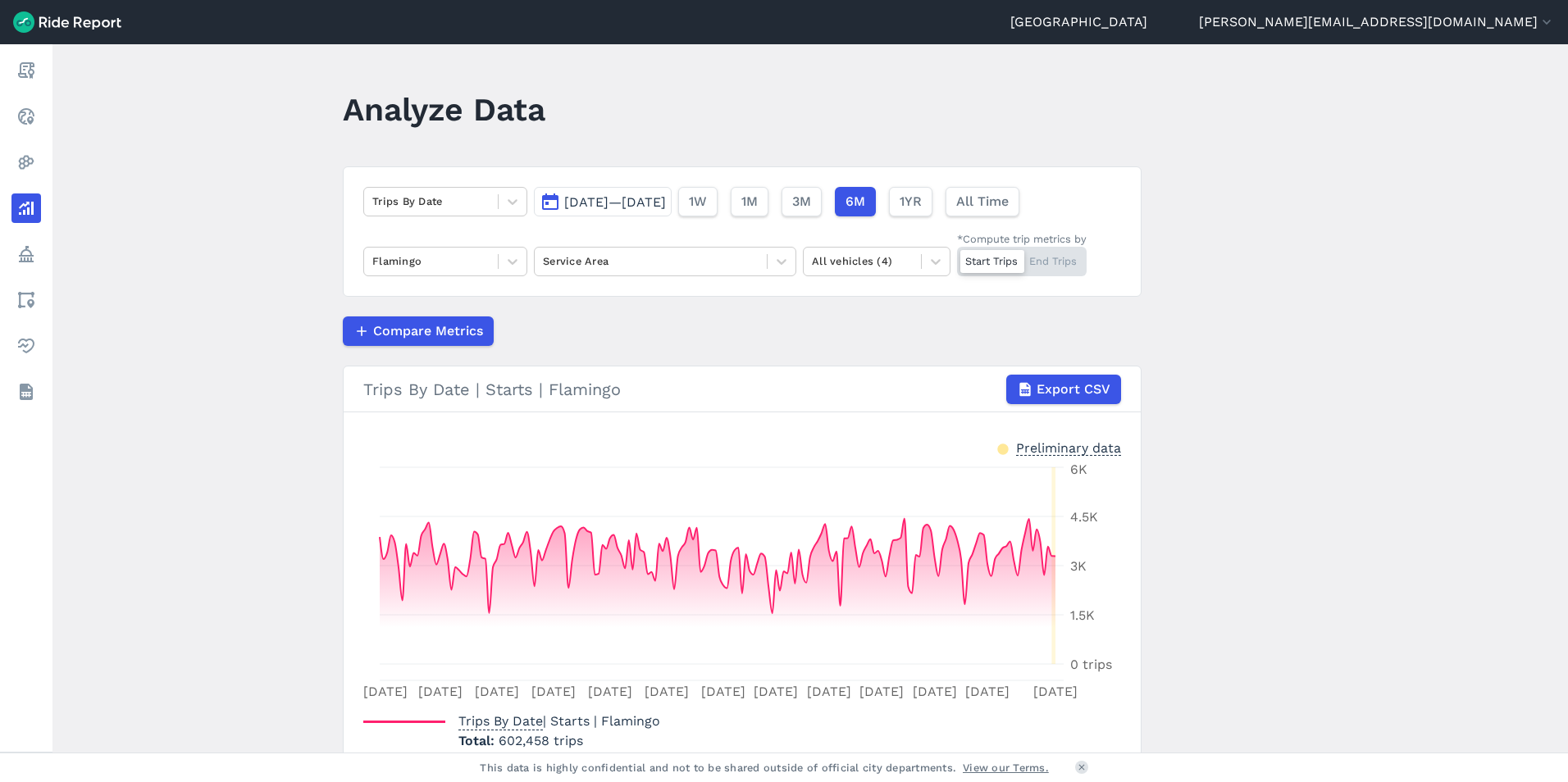
click at [758, 208] on span "1M" at bounding box center [750, 202] width 16 height 20
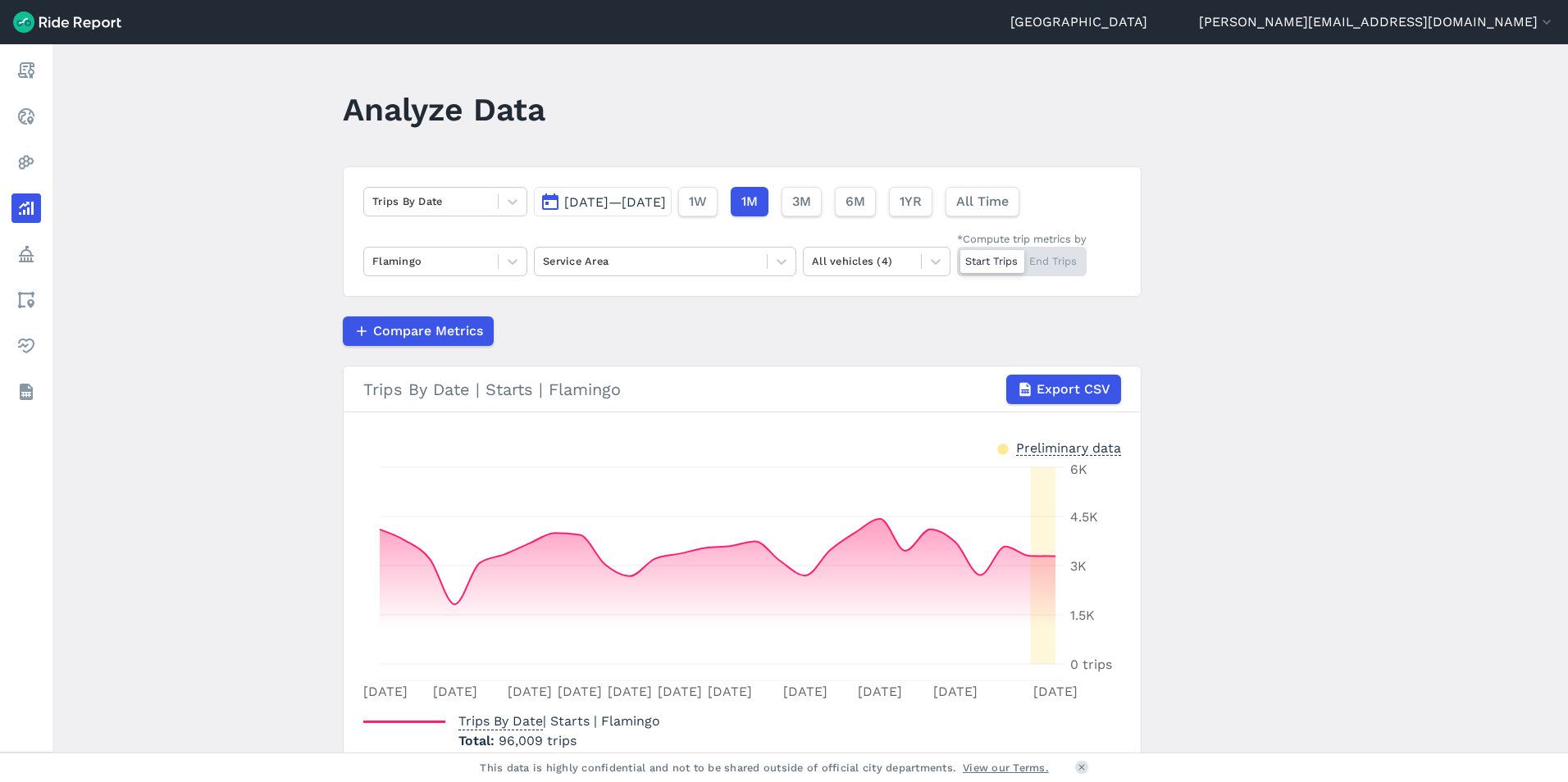
click at [822, 199] on button "3M" at bounding box center [801, 202] width 40 height 30
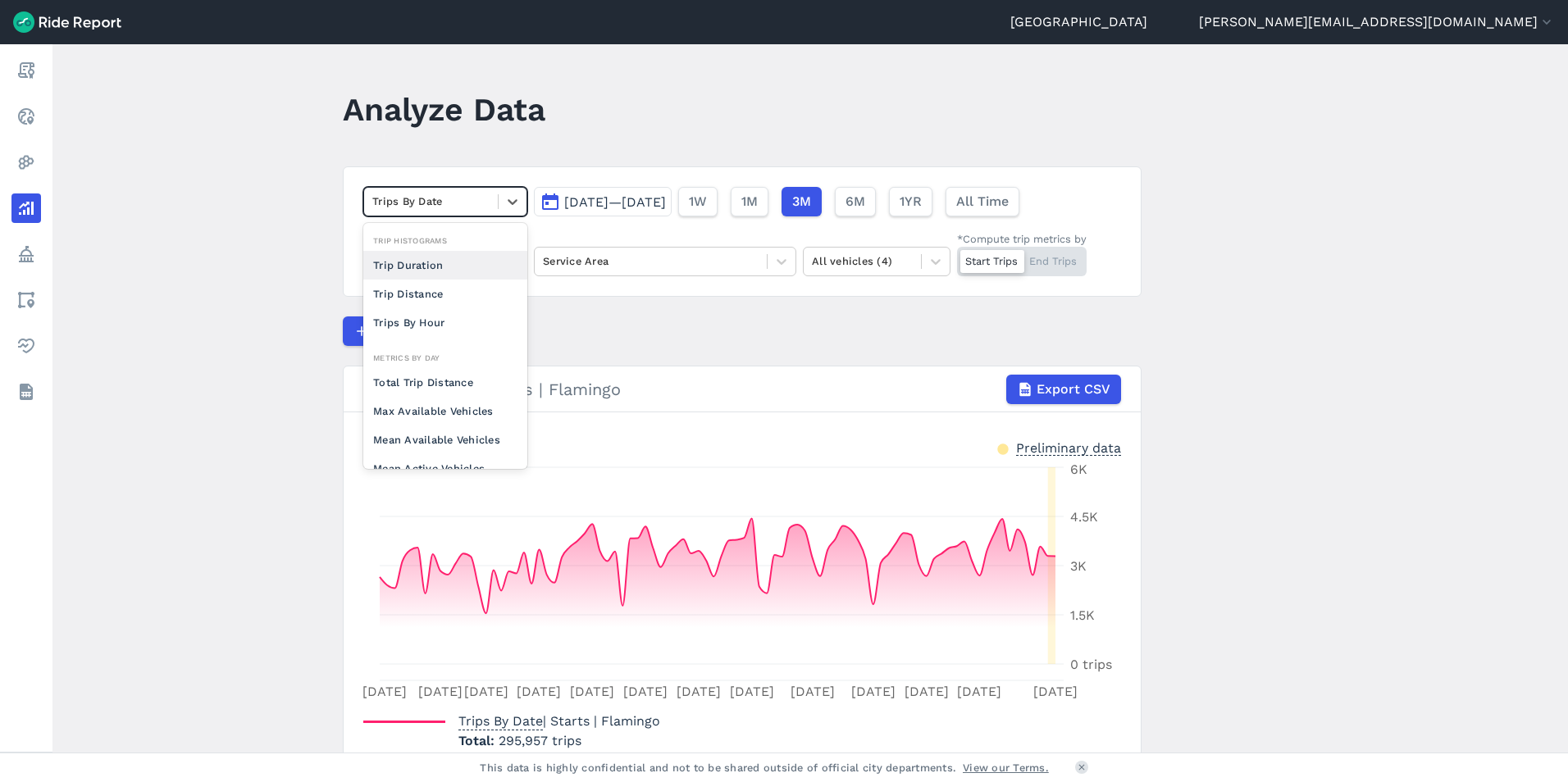
click at [507, 194] on icon at bounding box center [513, 202] width 16 height 16
click at [463, 289] on div "Trip Distance" at bounding box center [445, 293] width 164 height 29
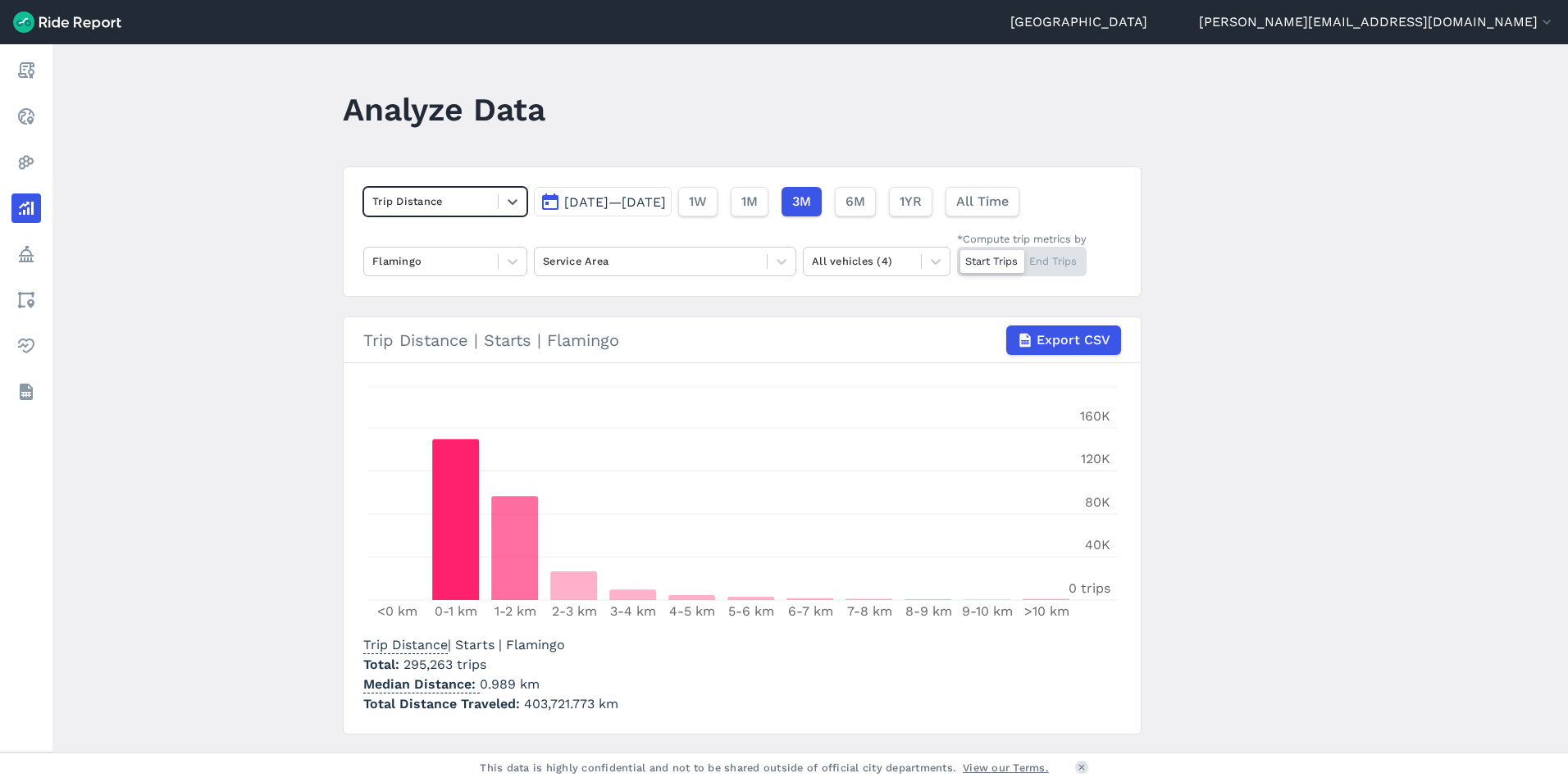
click at [517, 202] on icon at bounding box center [513, 202] width 16 height 16
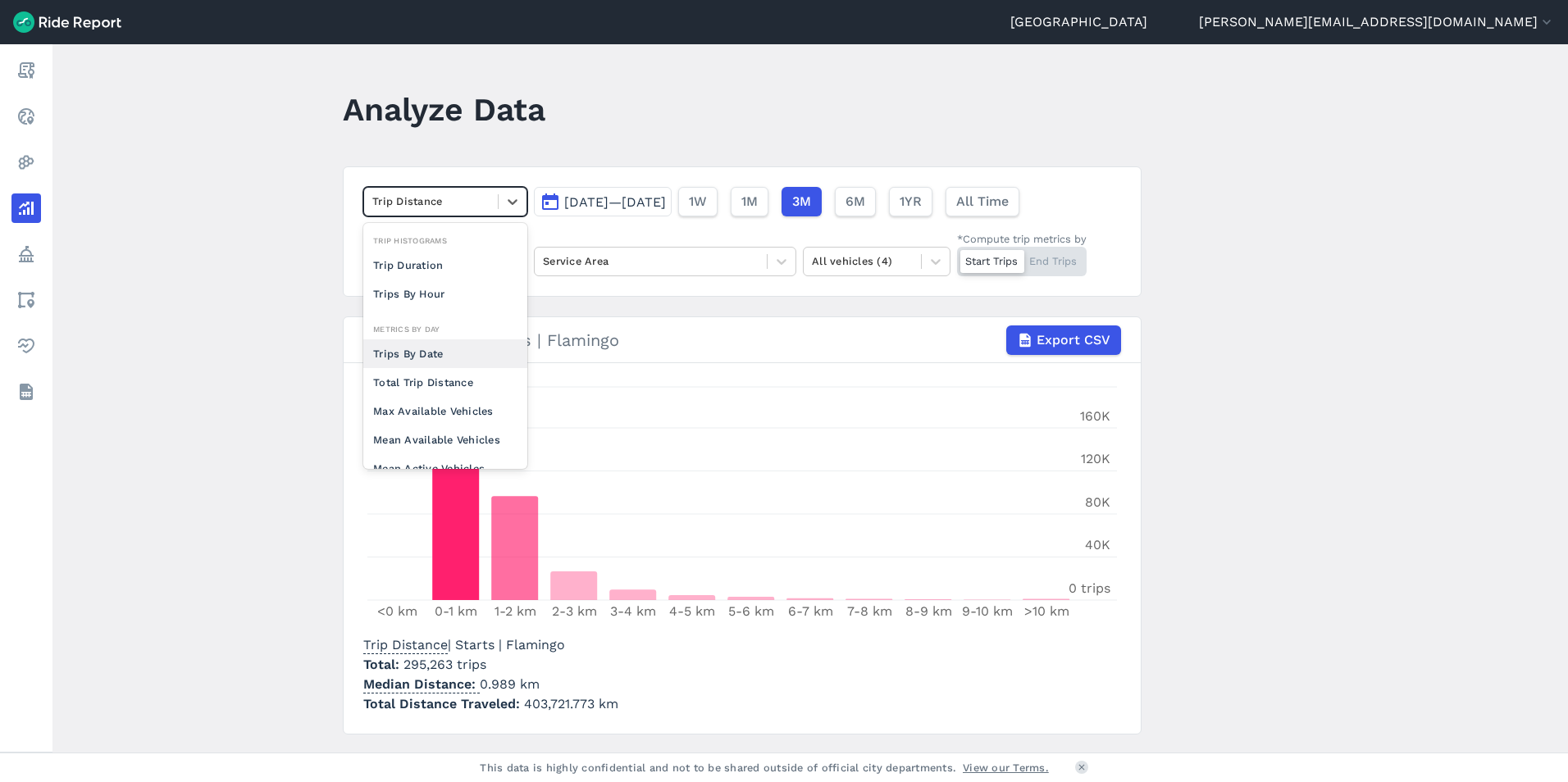
click at [432, 352] on div "Trips By Date" at bounding box center [445, 353] width 164 height 29
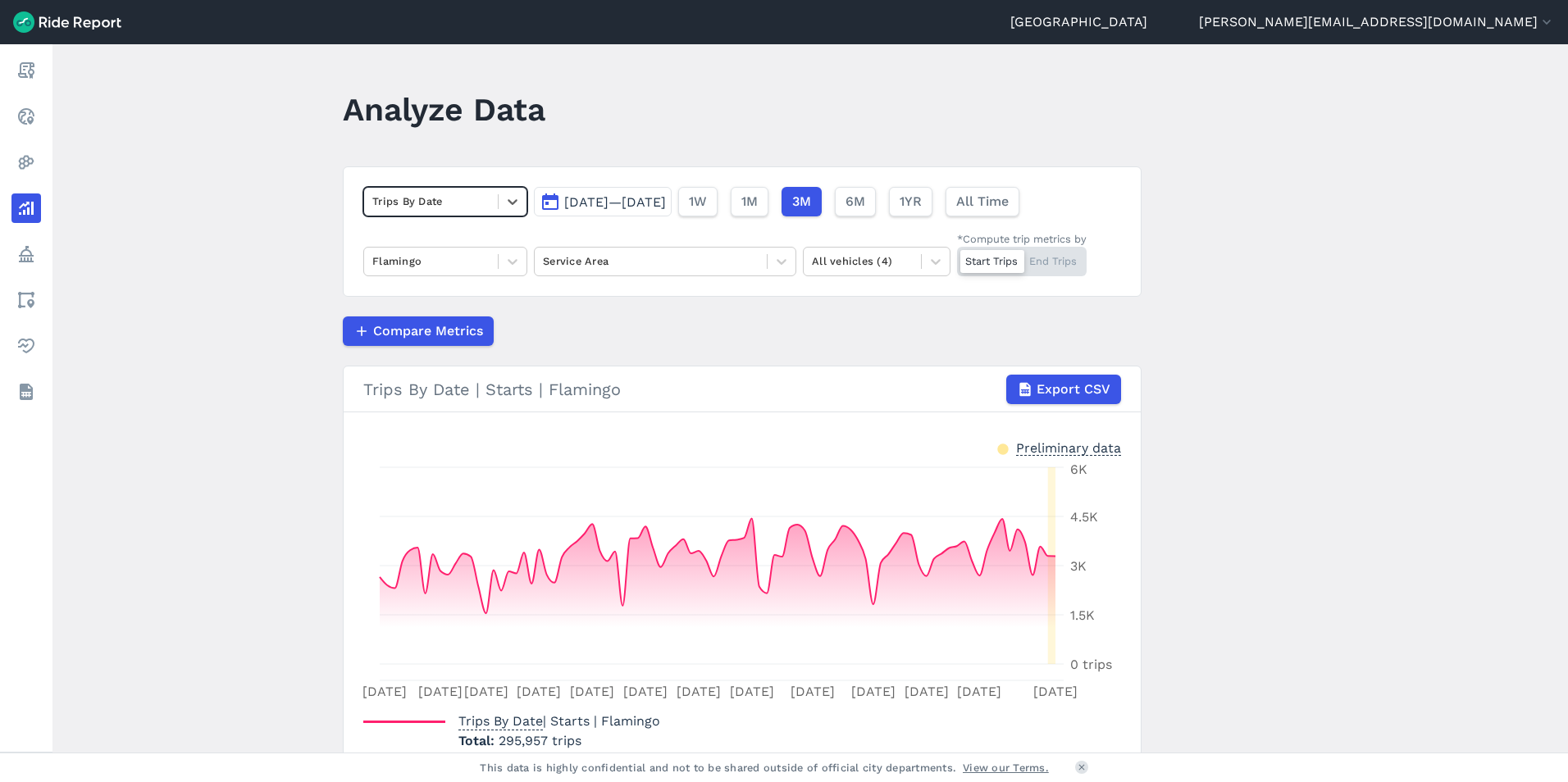
click at [412, 328] on span "Compare Metrics" at bounding box center [428, 331] width 110 height 20
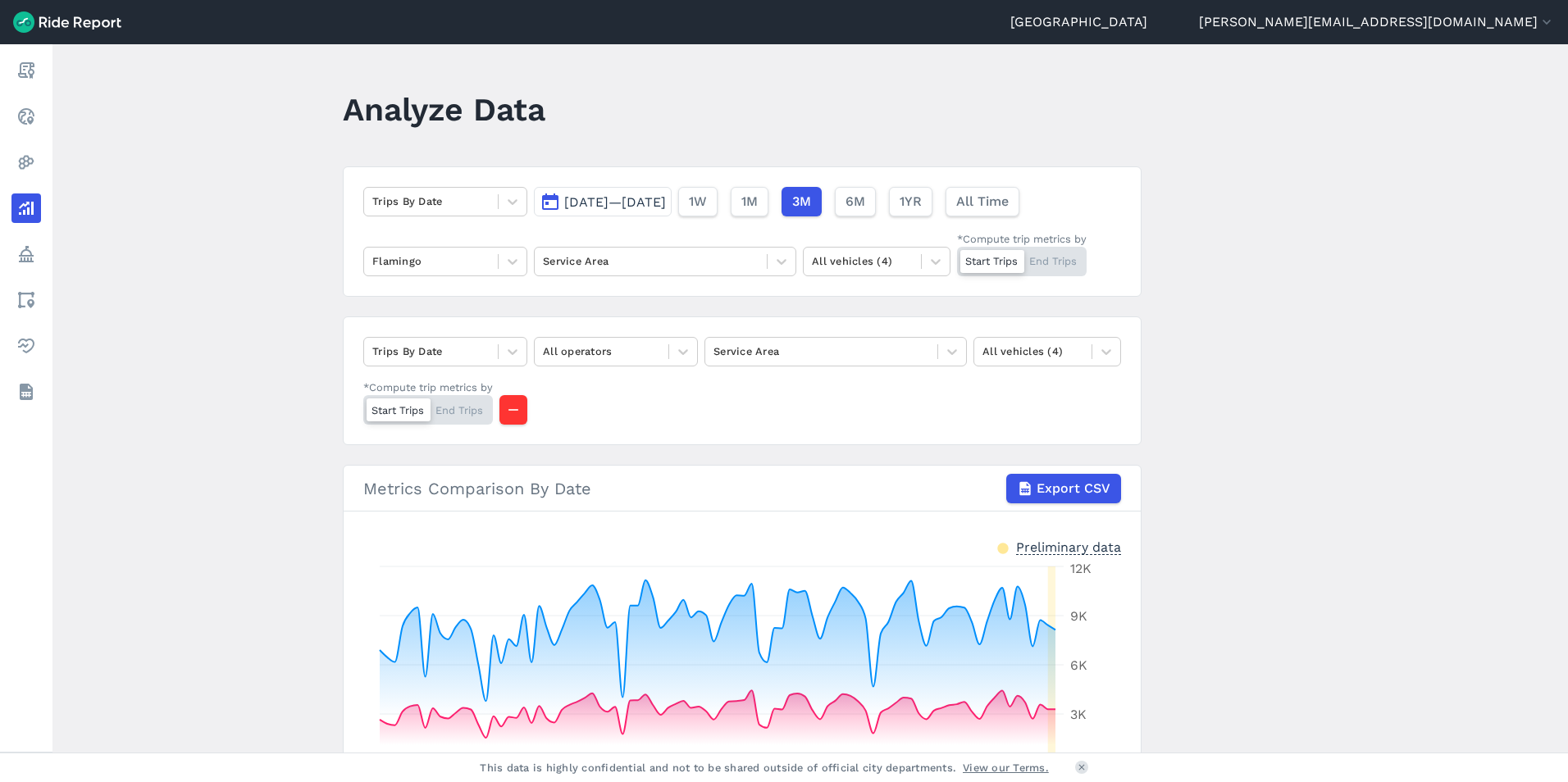
click at [523, 409] on button "button" at bounding box center [513, 410] width 28 height 30
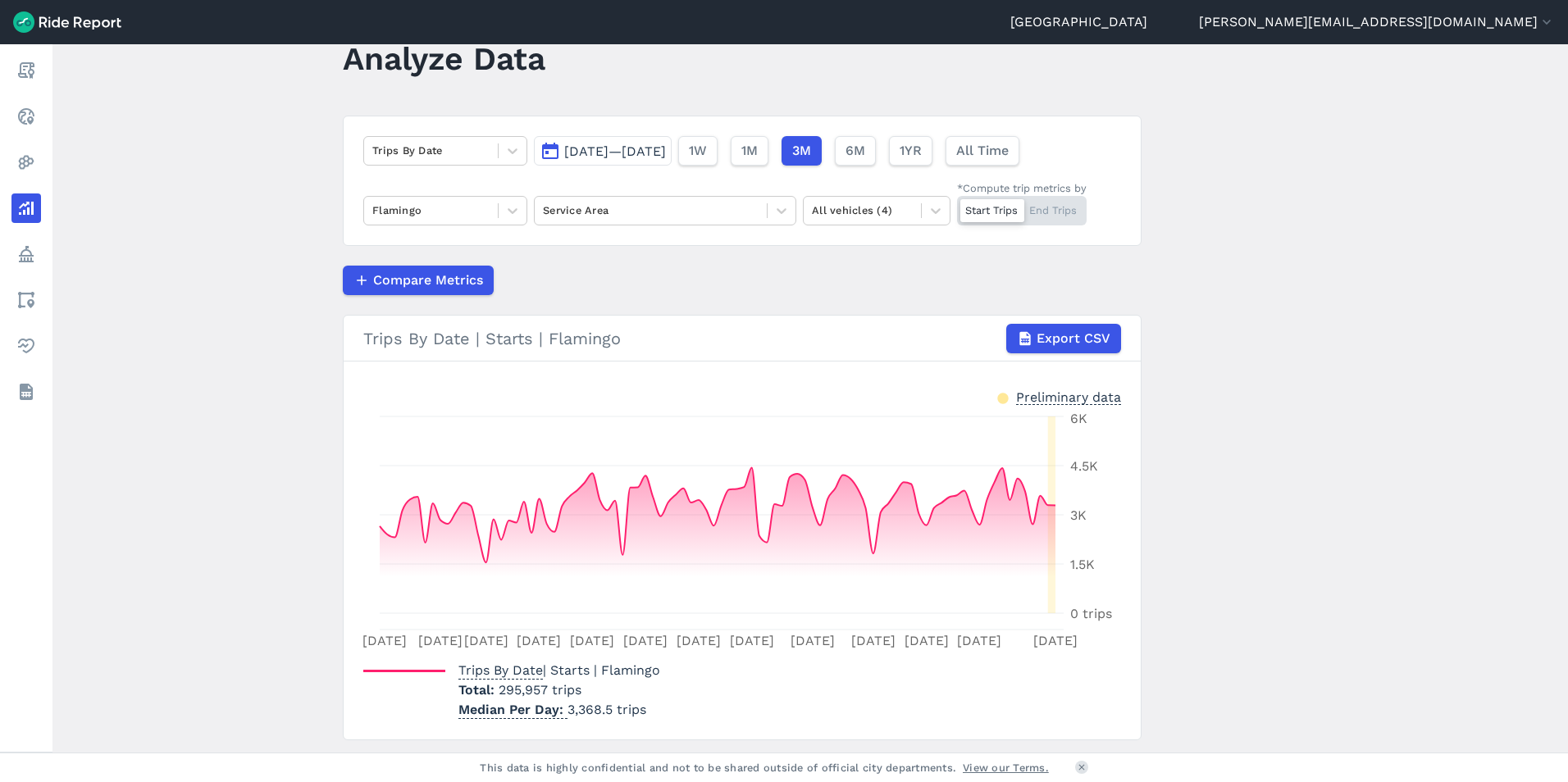
scroll to position [98, 0]
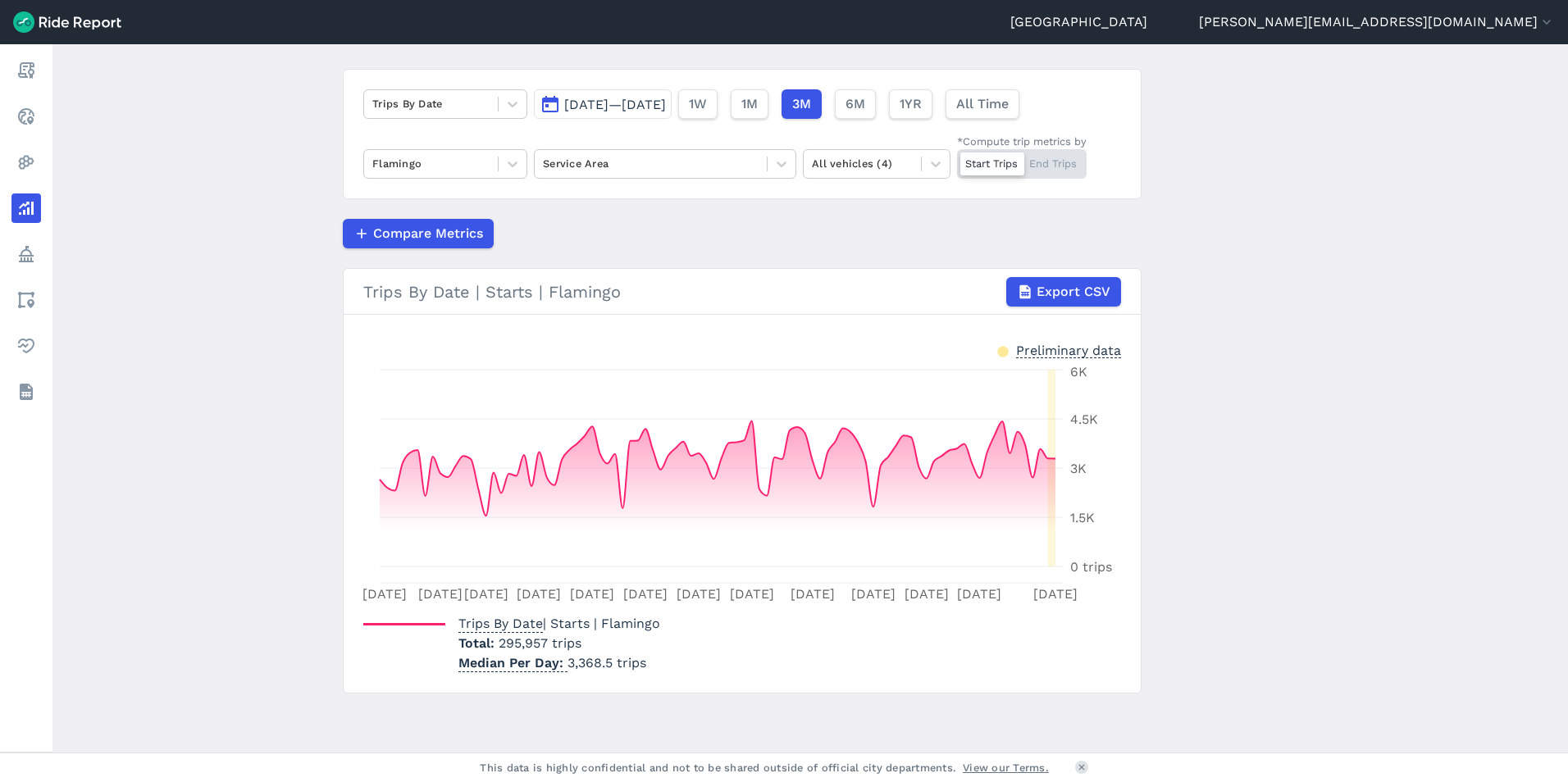
click at [568, 622] on span "Trips By Date | Starts | Flamingo" at bounding box center [559, 623] width 202 height 16
drag, startPoint x: 936, startPoint y: 449, endPoint x: 1306, endPoint y: 499, distance: 373.4
click at [1306, 499] on main "Analyze Data Trips By Date [DATE]—[DATE] 1W 1M 3M 6M 1YR All Time Flamingo Serv…" at bounding box center [810, 398] width 1516 height 708
drag, startPoint x: 1306, startPoint y: 499, endPoint x: 1338, endPoint y: 497, distance: 32.1
click at [1338, 497] on main "Analyze Data Trips By Date [DATE]—[DATE] 1W 1M 3M 6M 1YR All Time Flamingo Serv…" at bounding box center [810, 398] width 1516 height 708
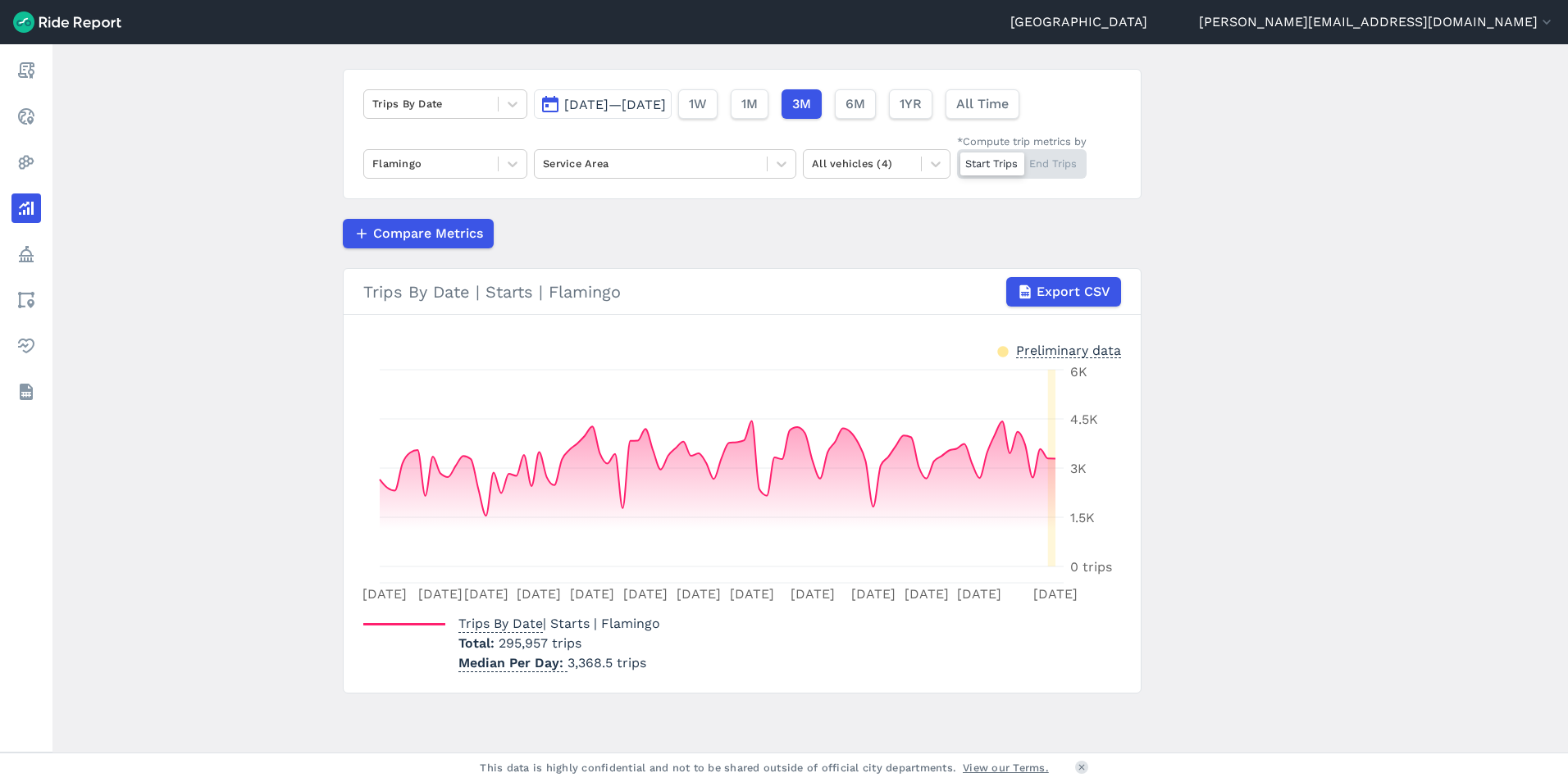
scroll to position [16, 0]
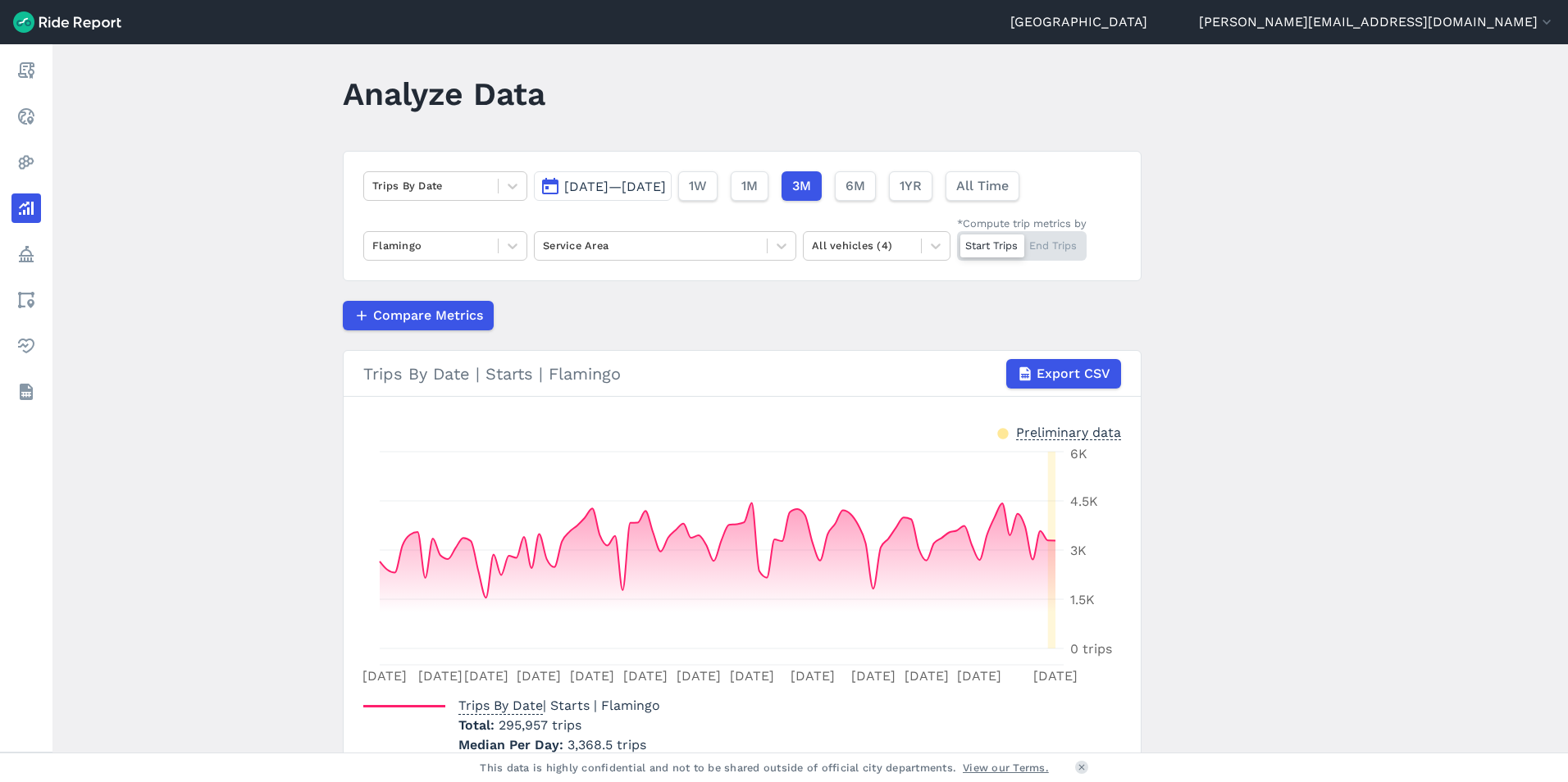
drag, startPoint x: 1283, startPoint y: 606, endPoint x: 1285, endPoint y: 634, distance: 28.1
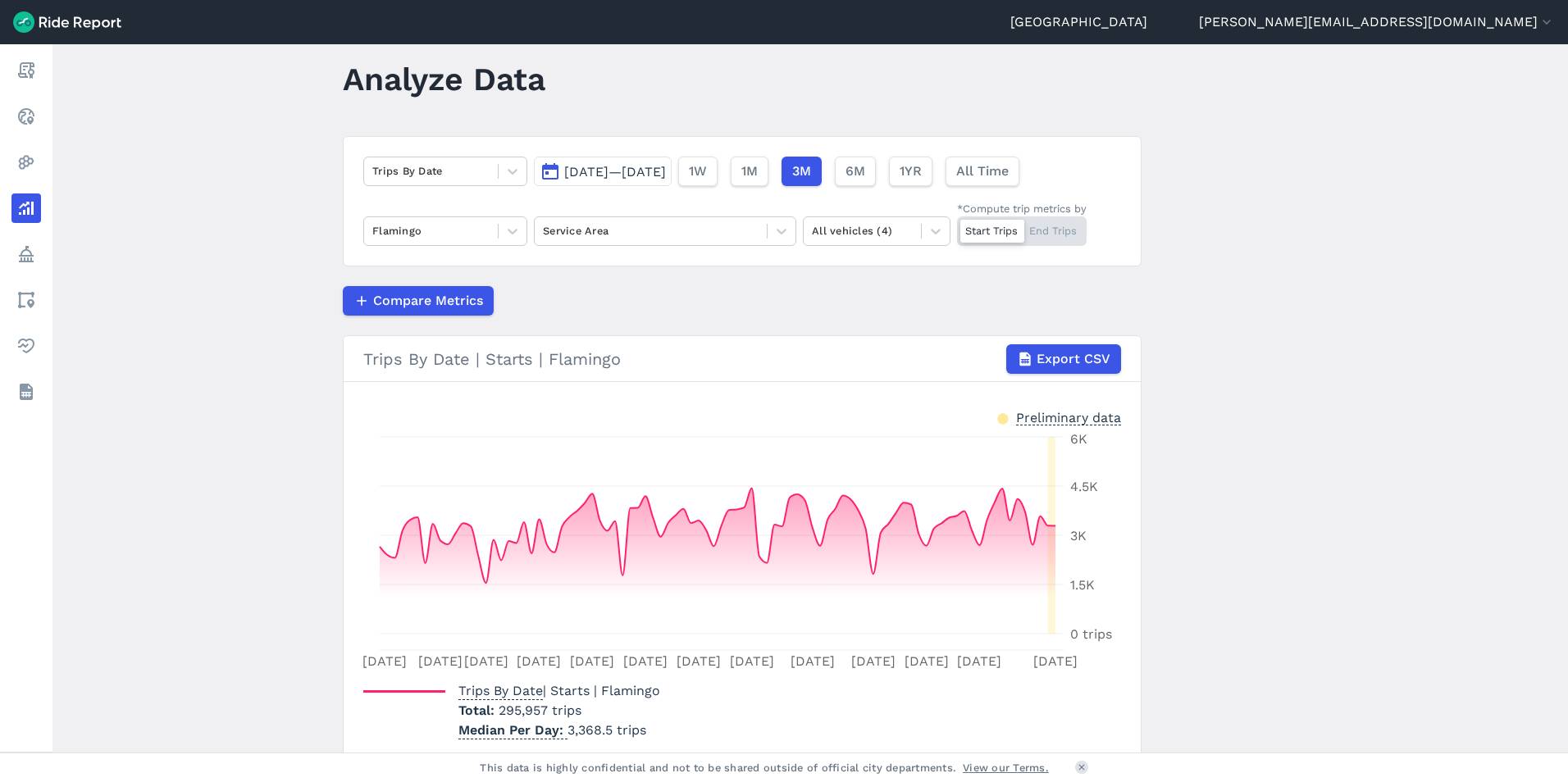
scroll to position [40, 0]
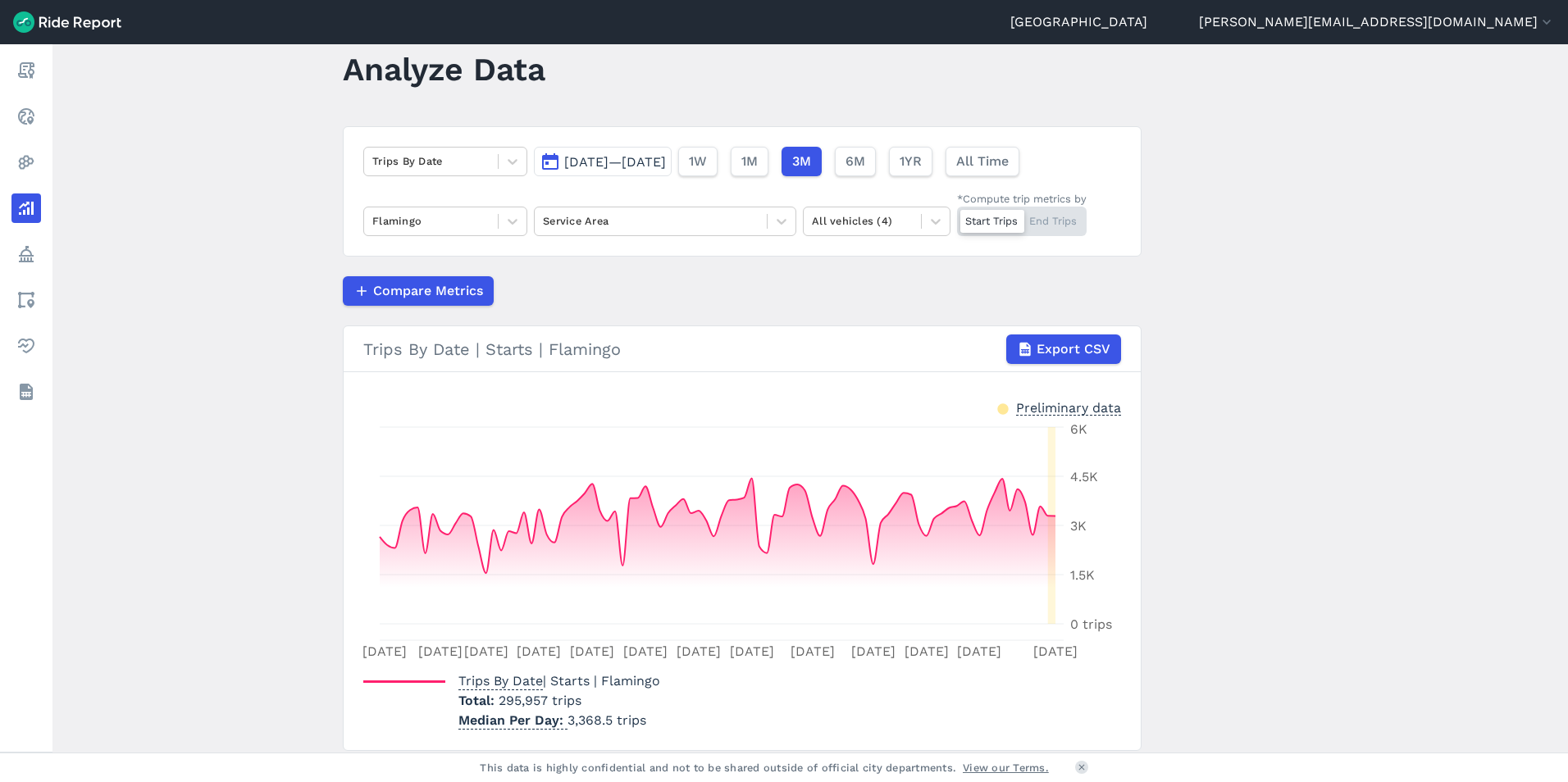
click at [865, 157] on span "6M" at bounding box center [855, 161] width 20 height 20
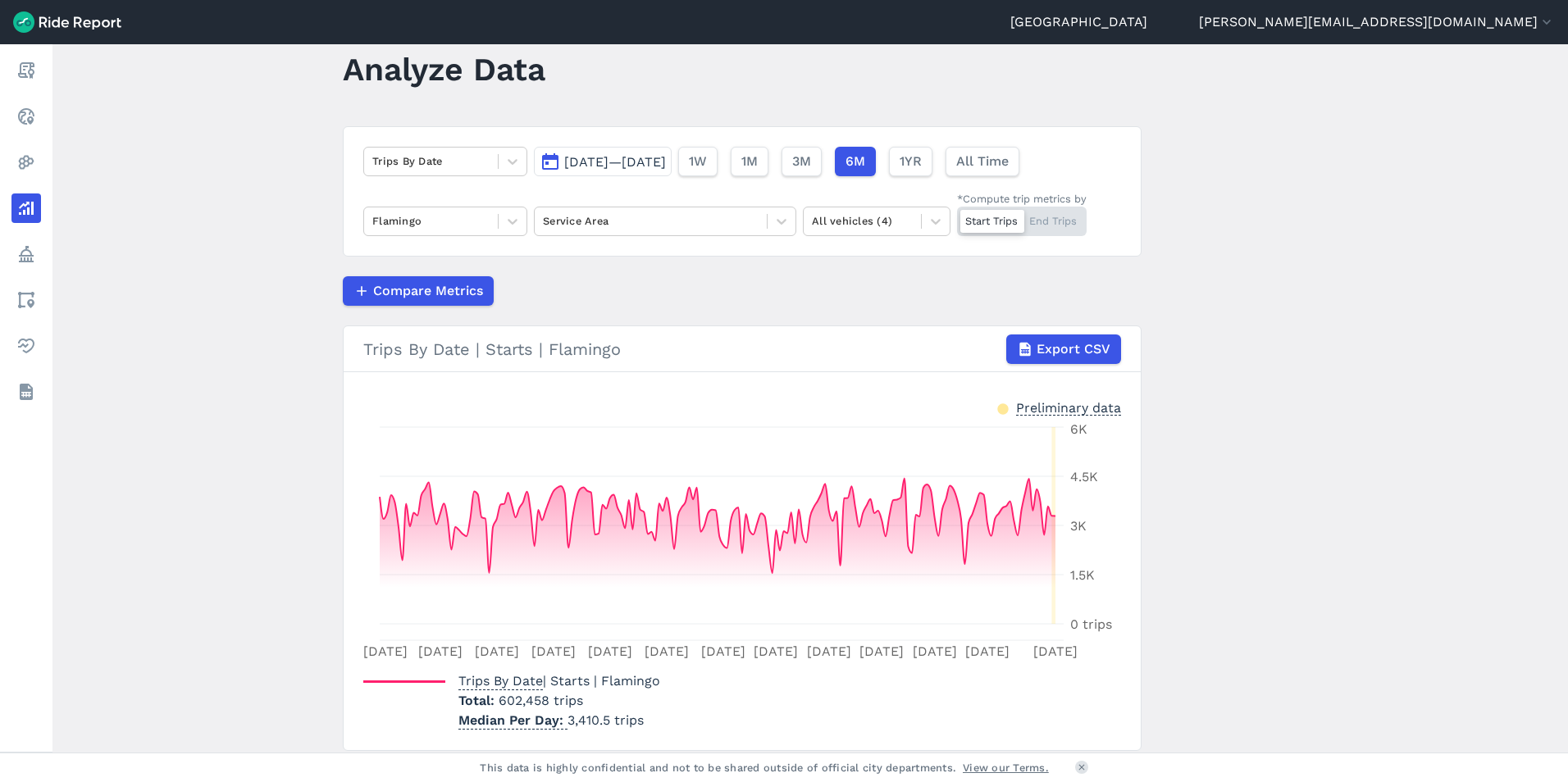
click at [922, 158] on span "1YR" at bounding box center [910, 161] width 22 height 20
